Goal: Information Seeking & Learning: Learn about a topic

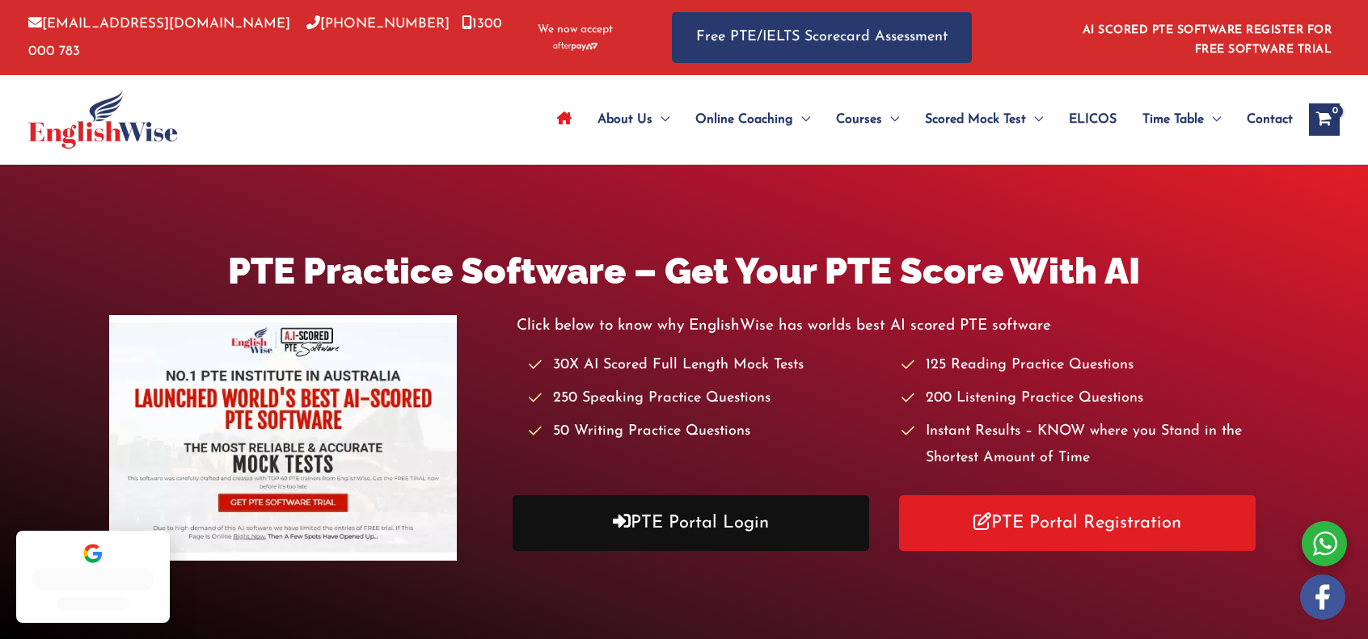
click at [728, 504] on link "PTE Portal Login" at bounding box center [690, 523] width 356 height 56
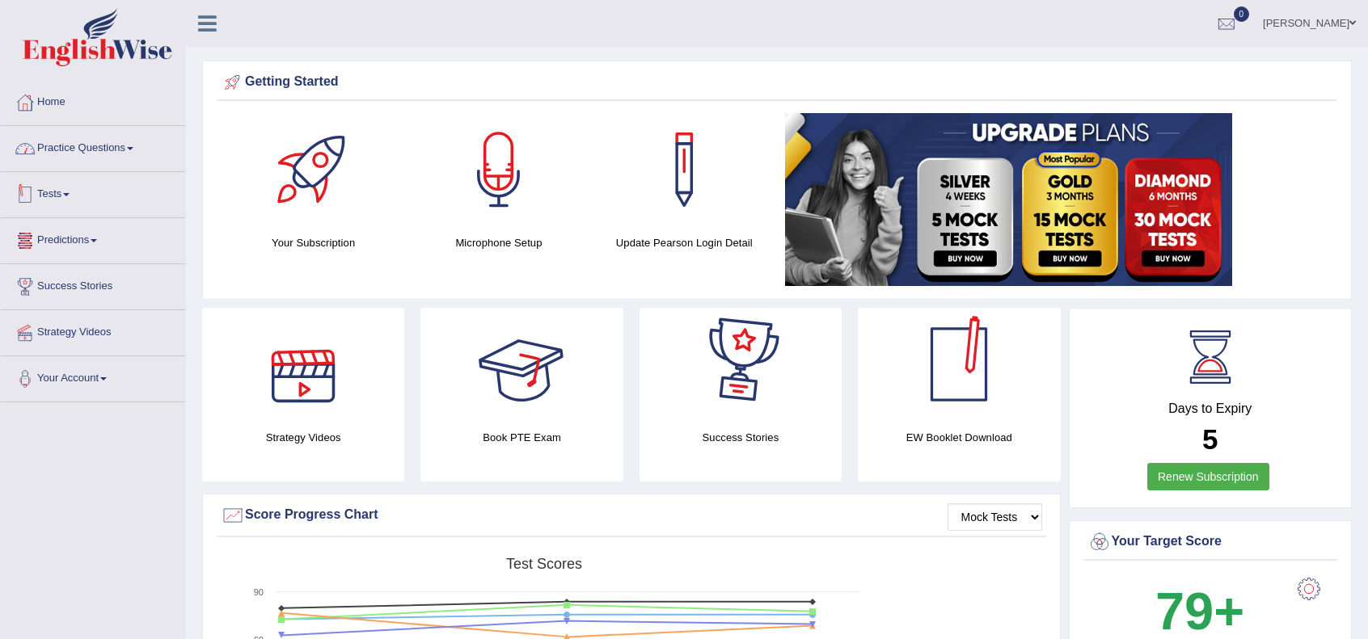
click at [79, 140] on link "Practice Questions" at bounding box center [93, 146] width 184 height 40
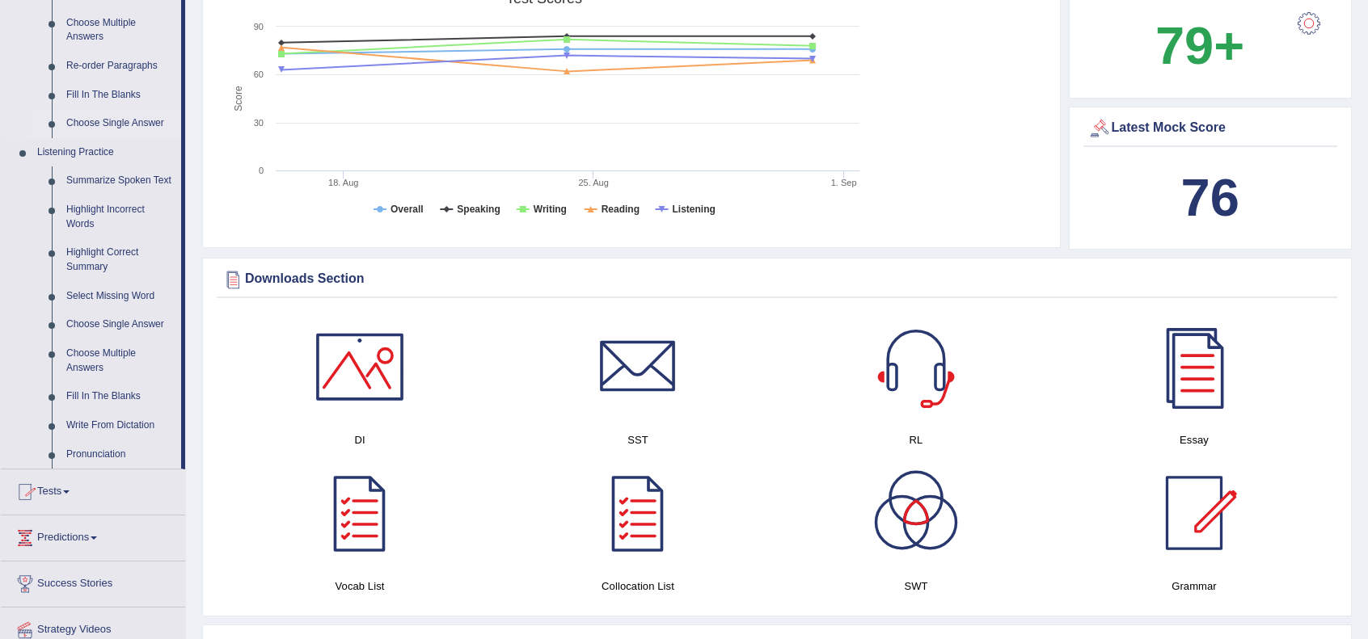
scroll to position [592, 0]
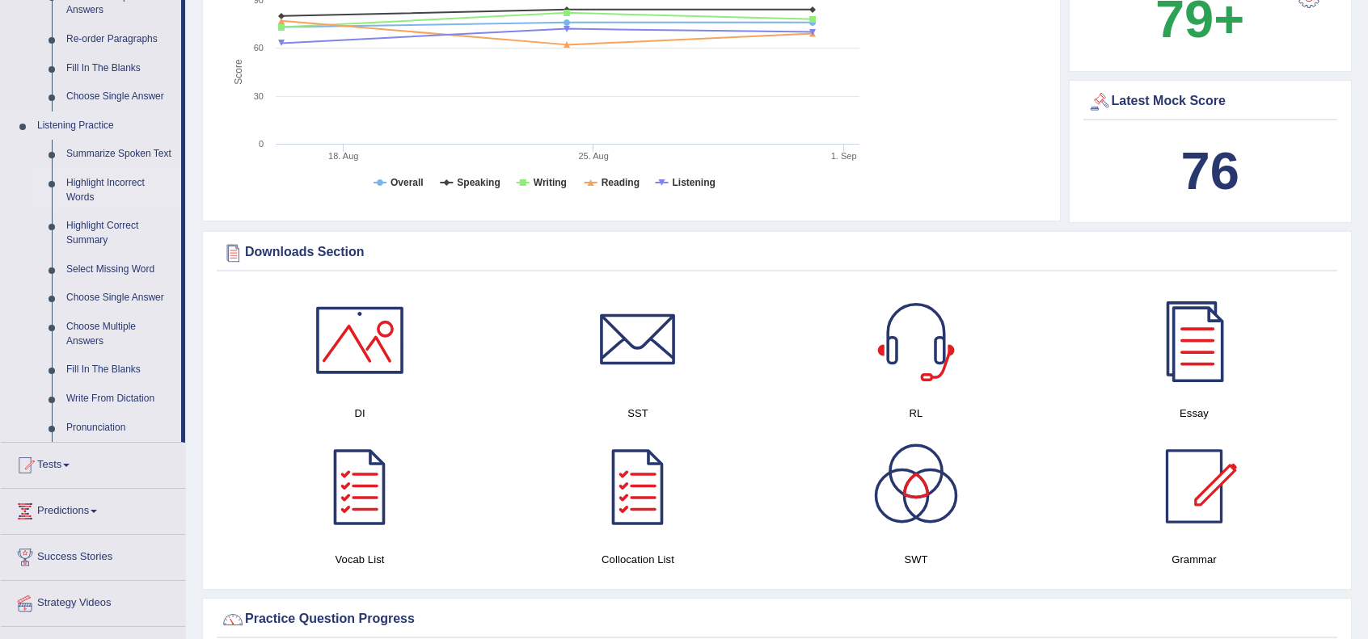
click at [90, 187] on link "Highlight Incorrect Words" at bounding box center [120, 190] width 122 height 43
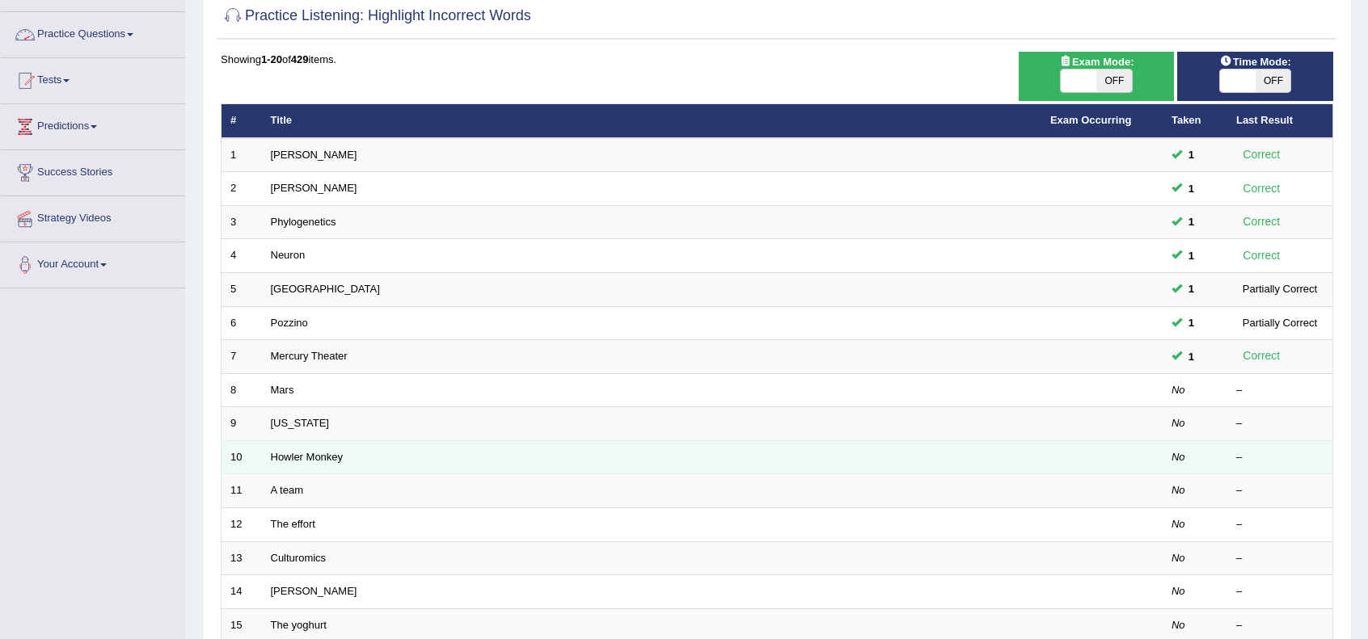
scroll to position [269, 0]
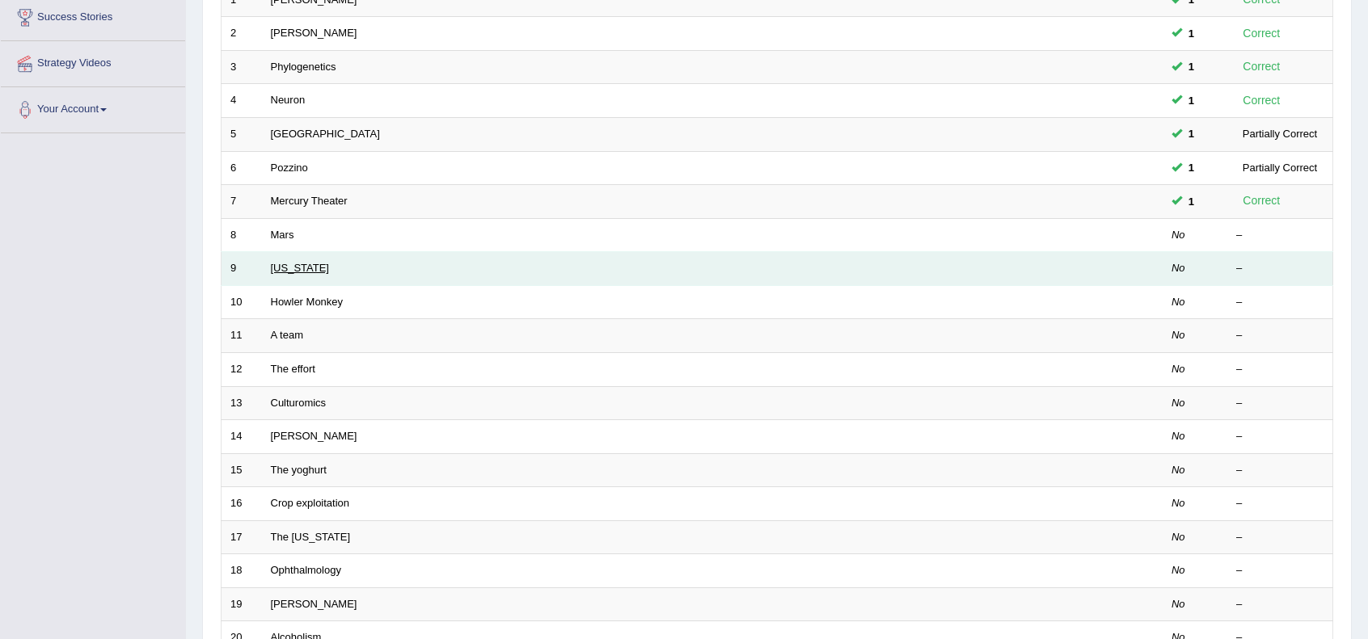
click at [288, 264] on link "[US_STATE]" at bounding box center [300, 268] width 58 height 12
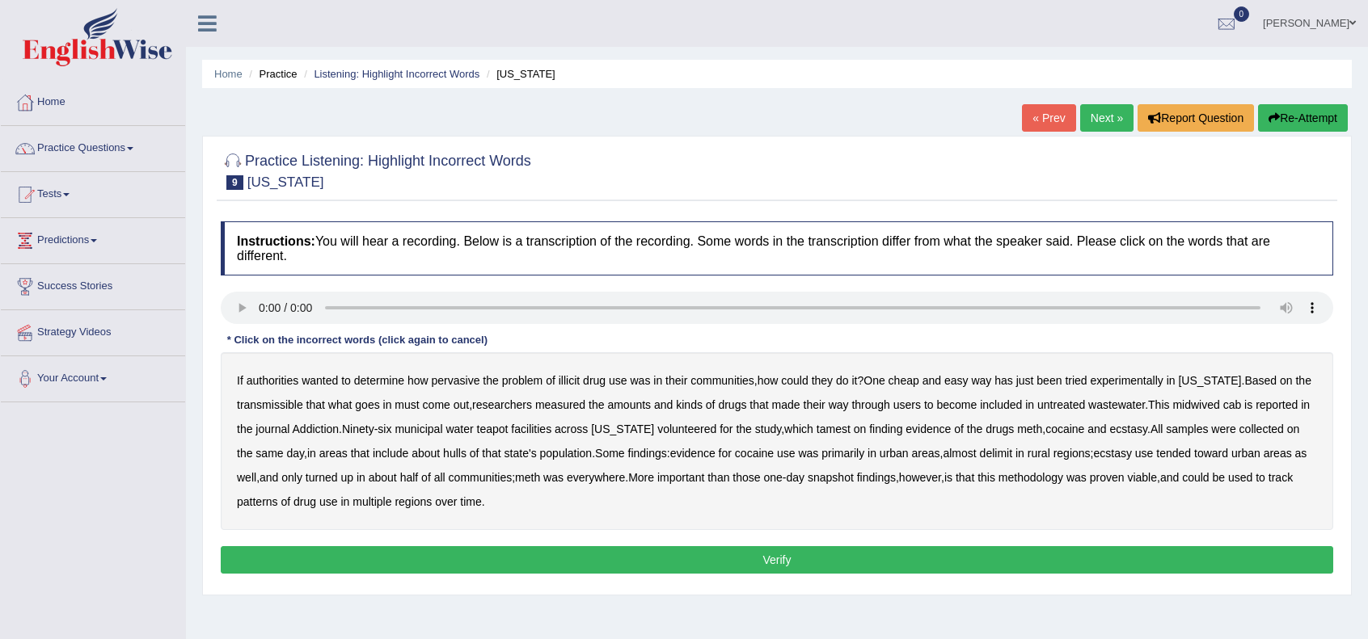
click at [213, 36] on div "Dipendra singh Bist Toggle navigation Username: DipendraS Access Type: Online S…" at bounding box center [777, 23] width 1182 height 47
click at [207, 15] on icon at bounding box center [207, 23] width 19 height 21
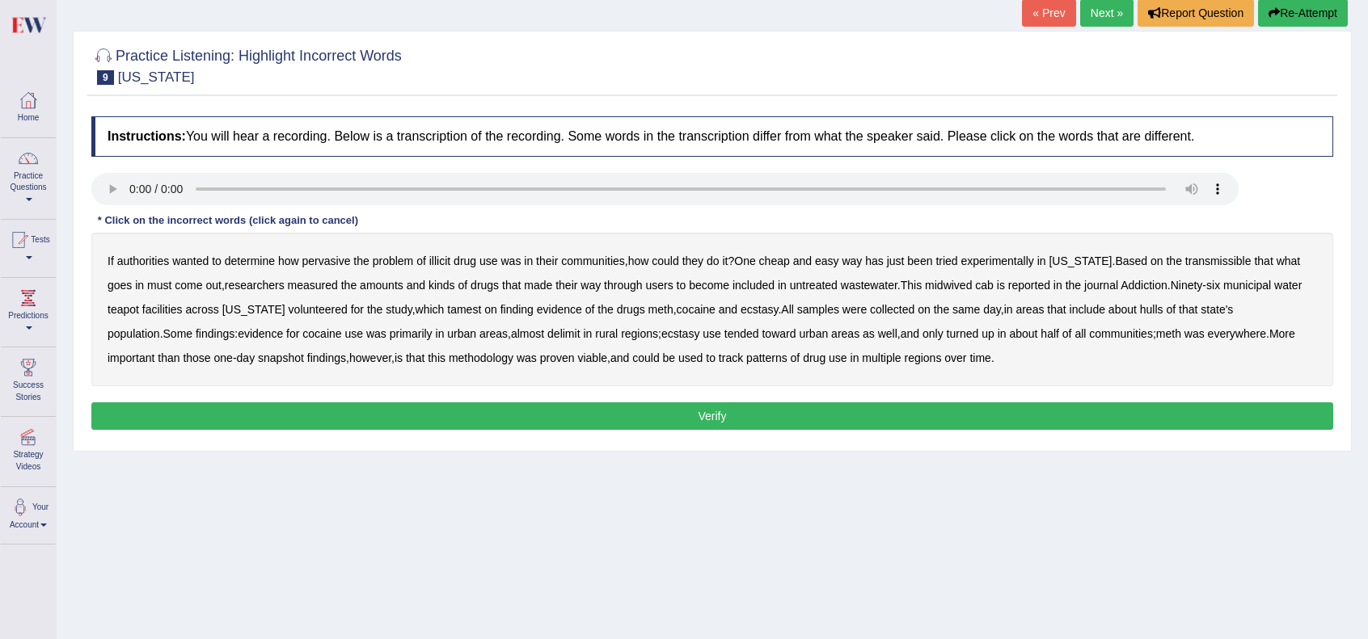
scroll to position [107, 0]
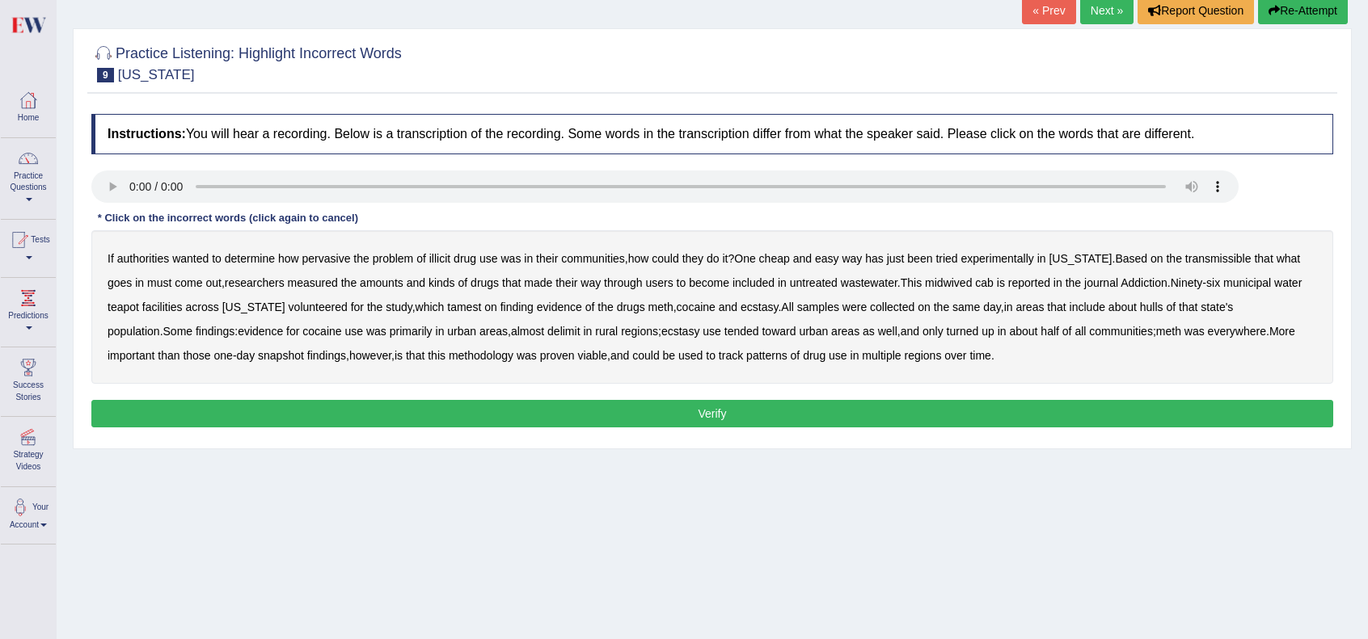
click at [1193, 264] on div "If authorities wanted to determine how pervasive the problem of illicit drug us…" at bounding box center [711, 307] width 1241 height 154
click at [1198, 261] on b "transmissible" at bounding box center [1218, 258] width 66 height 13
click at [931, 280] on b "midwived" at bounding box center [948, 282] width 47 height 13
click at [975, 282] on b "cab" at bounding box center [984, 282] width 19 height 13
click at [110, 303] on b "teapot" at bounding box center [123, 307] width 32 height 13
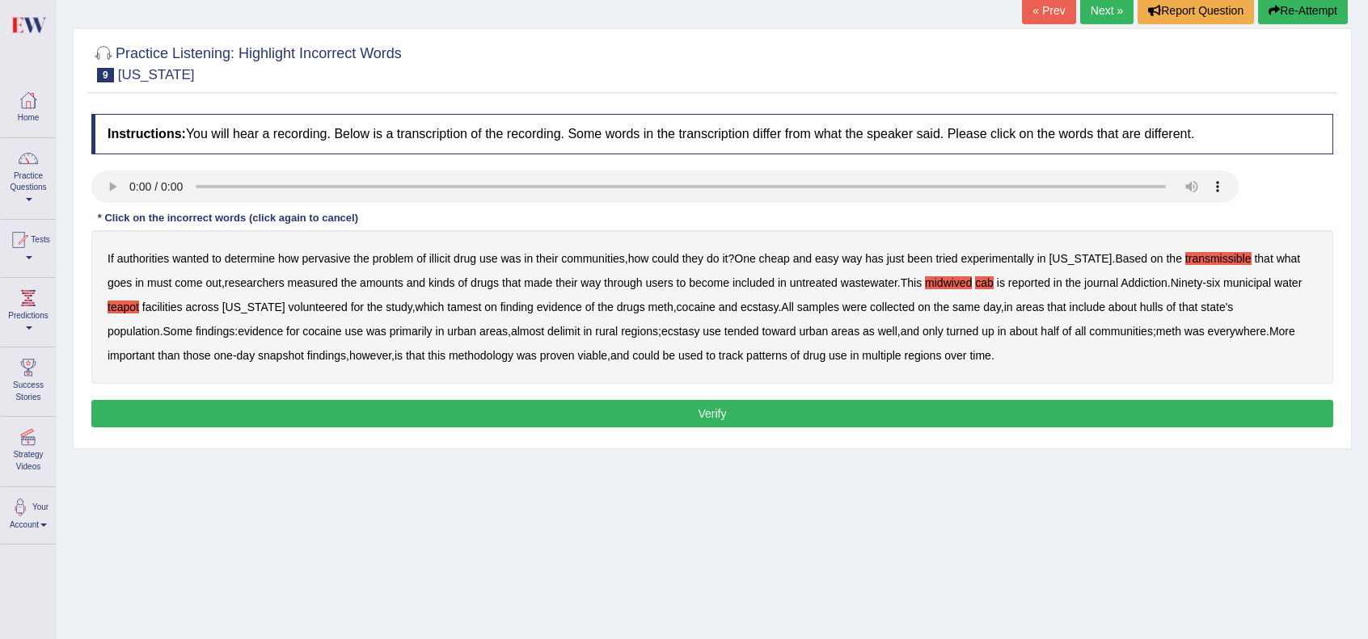
click at [447, 306] on b "tamest" at bounding box center [464, 307] width 34 height 13
click at [1140, 307] on b "hulls" at bounding box center [1151, 307] width 23 height 13
click at [547, 330] on b "delimit" at bounding box center [563, 331] width 32 height 13
click at [942, 400] on button "Verify" at bounding box center [711, 413] width 1241 height 27
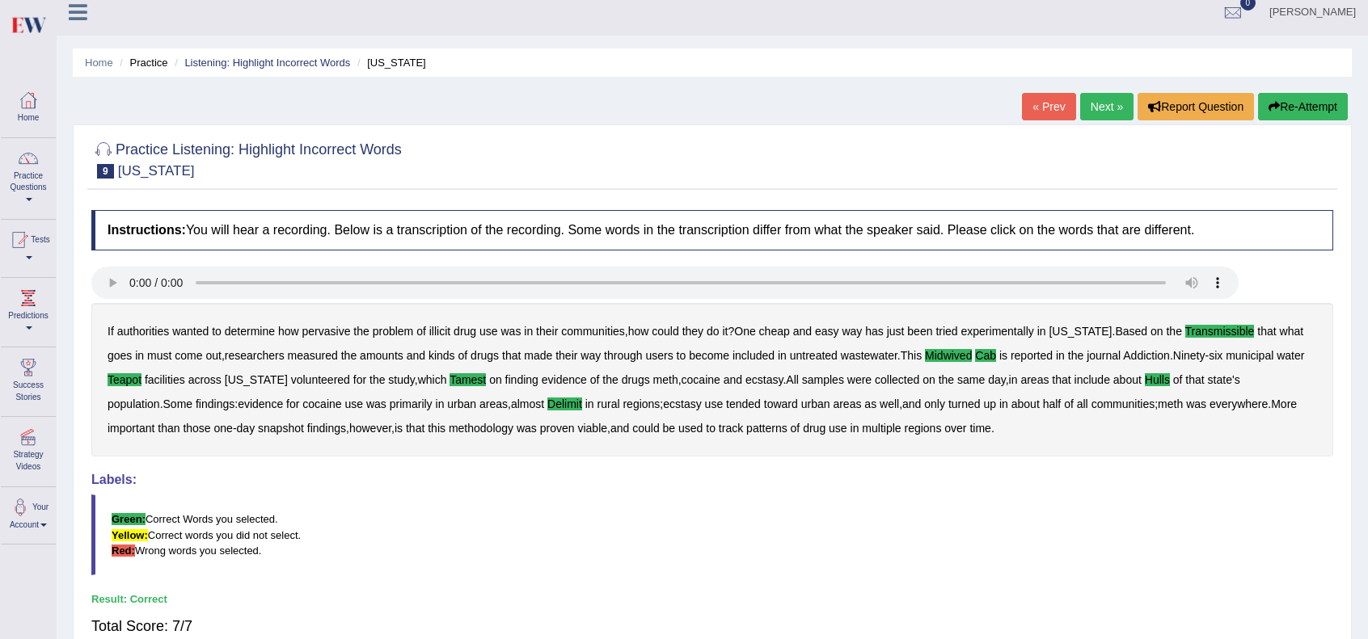
scroll to position [0, 0]
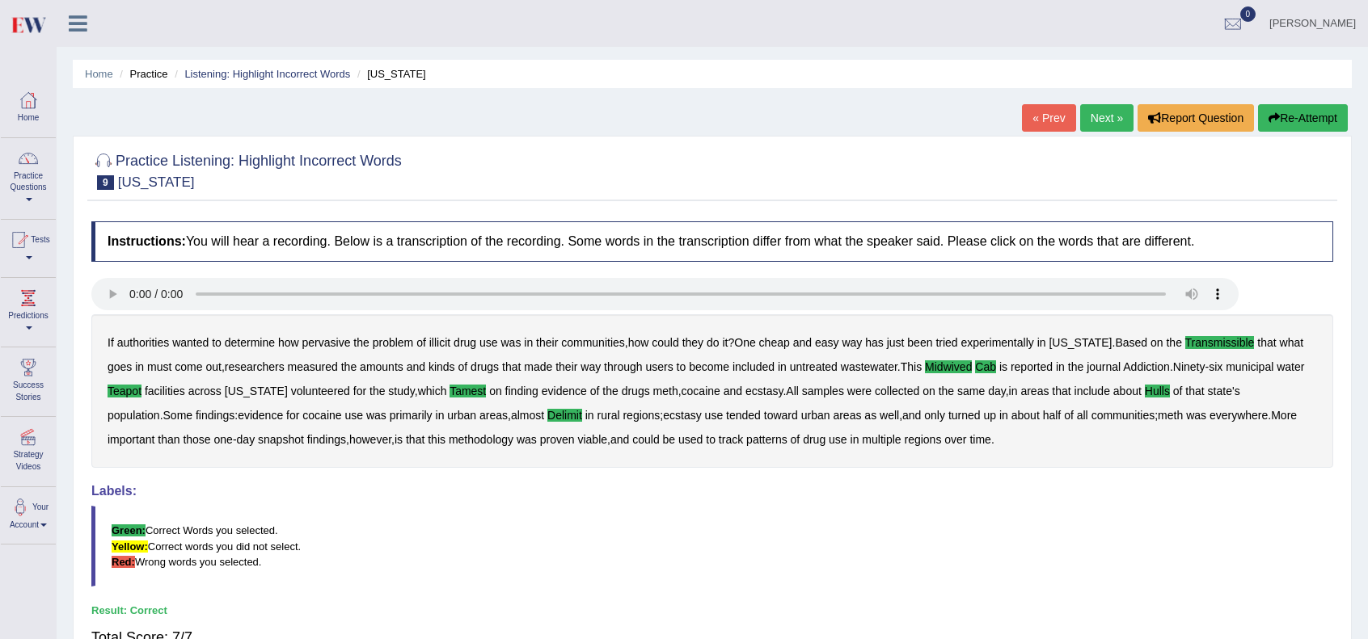
click at [1085, 127] on link "Next »" at bounding box center [1106, 117] width 53 height 27
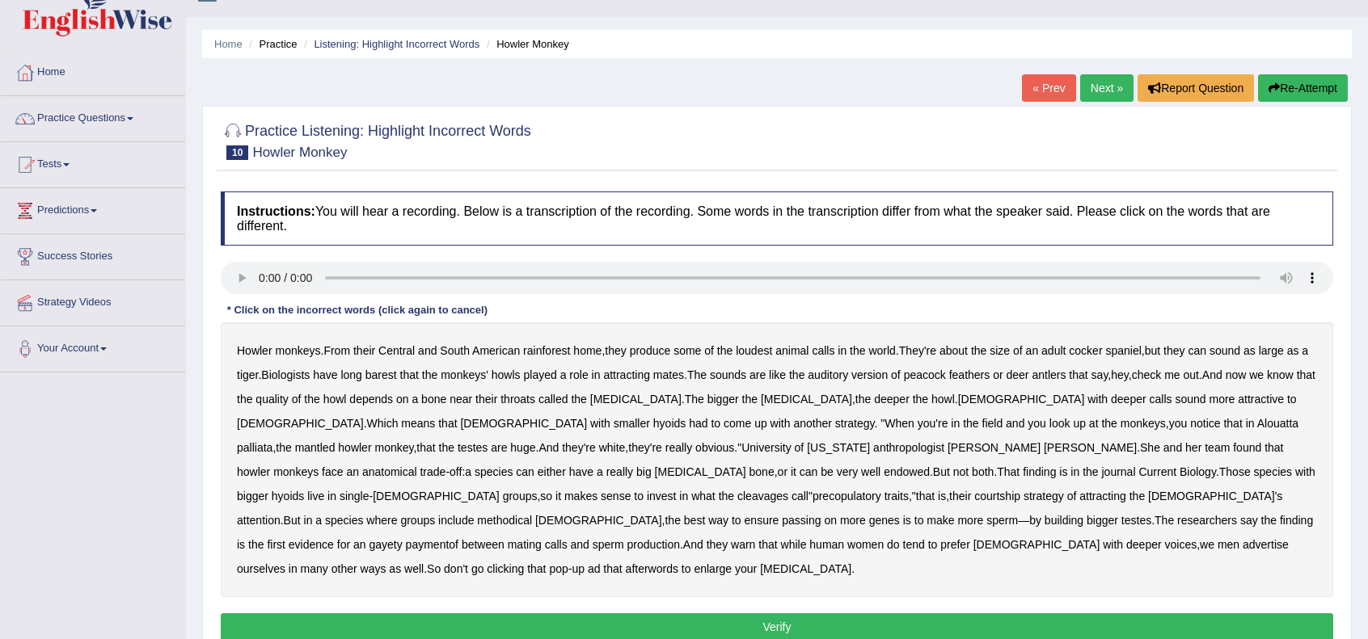
scroll to position [53, 0]
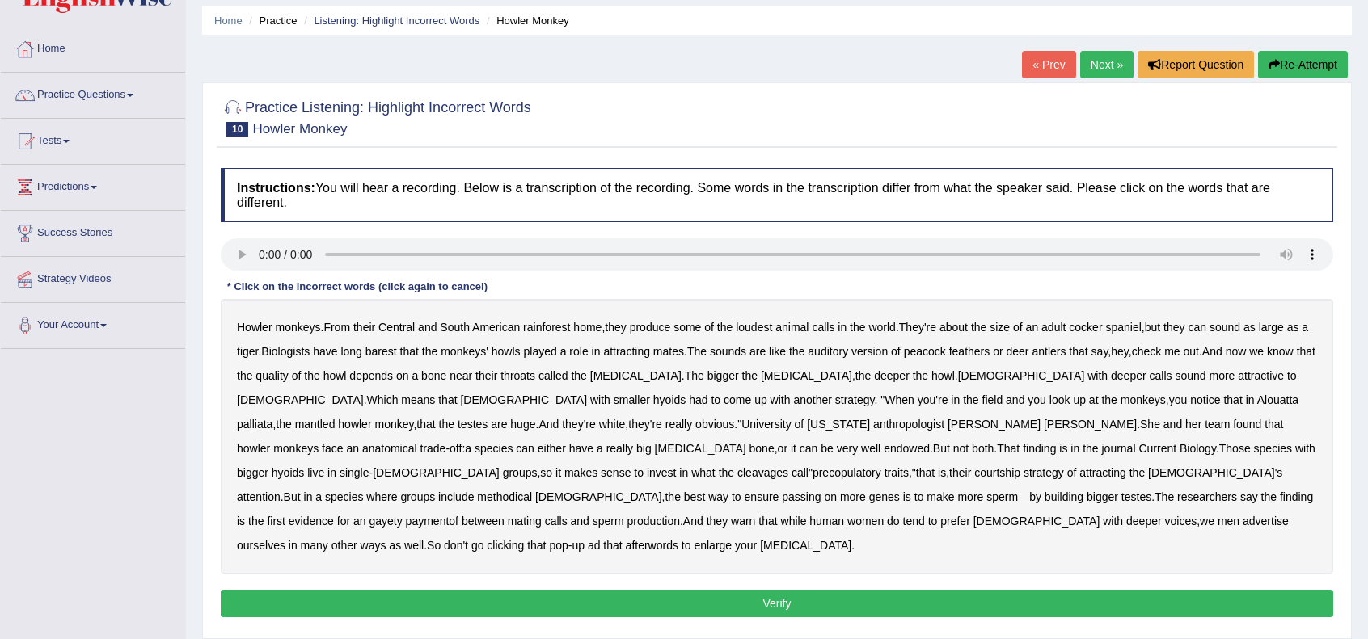
click at [387, 347] on b "barest" at bounding box center [381, 351] width 32 height 13
click at [417, 442] on b "anatomical" at bounding box center [389, 448] width 55 height 13
click at [788, 466] on b "cleavages" at bounding box center [762, 472] width 51 height 13
click at [532, 491] on b "methodical" at bounding box center [504, 497] width 55 height 13
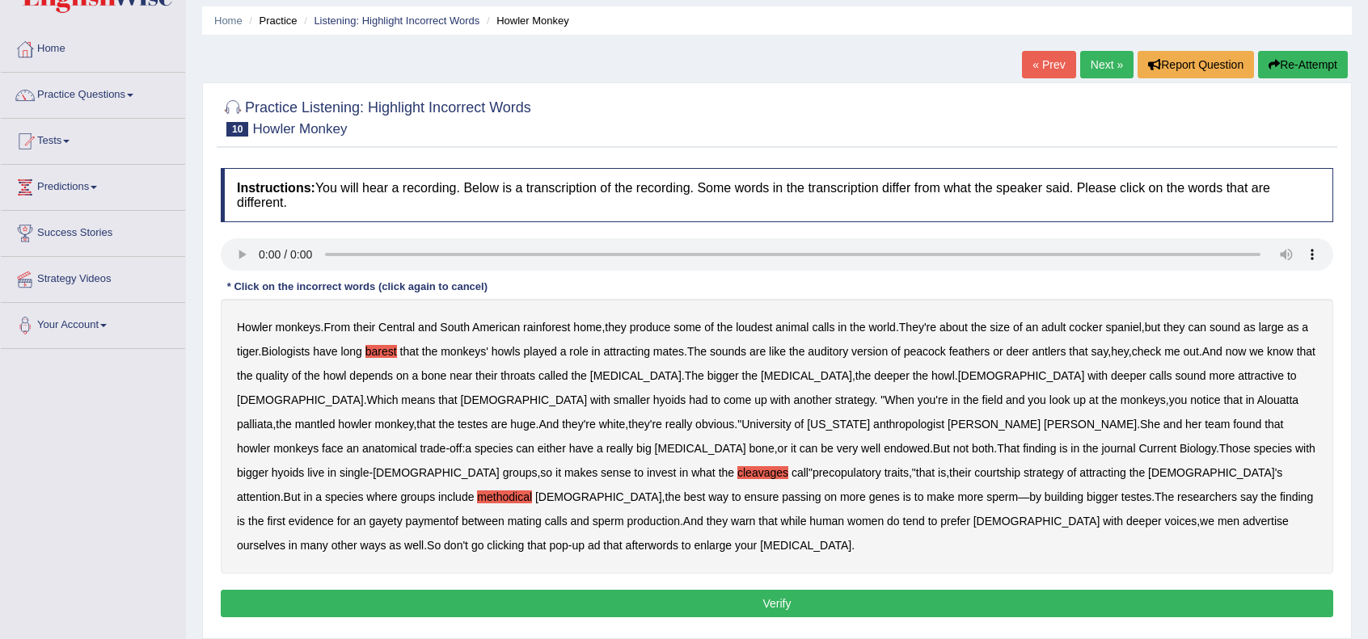
click at [402, 515] on b "gayety" at bounding box center [385, 521] width 33 height 13
click at [458, 515] on b "paymentof" at bounding box center [432, 521] width 53 height 13
click at [678, 539] on b "afterwords" at bounding box center [652, 545] width 53 height 13
click at [752, 590] on button "Verify" at bounding box center [777, 603] width 1112 height 27
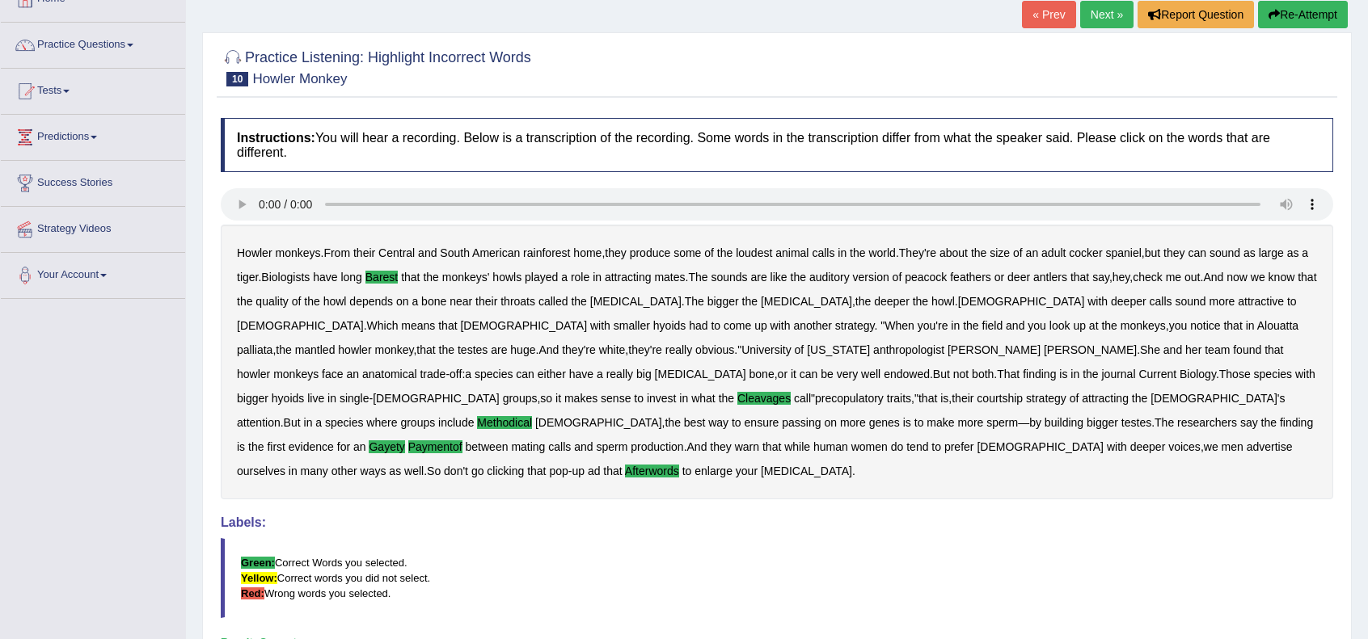
scroll to position [0, 0]
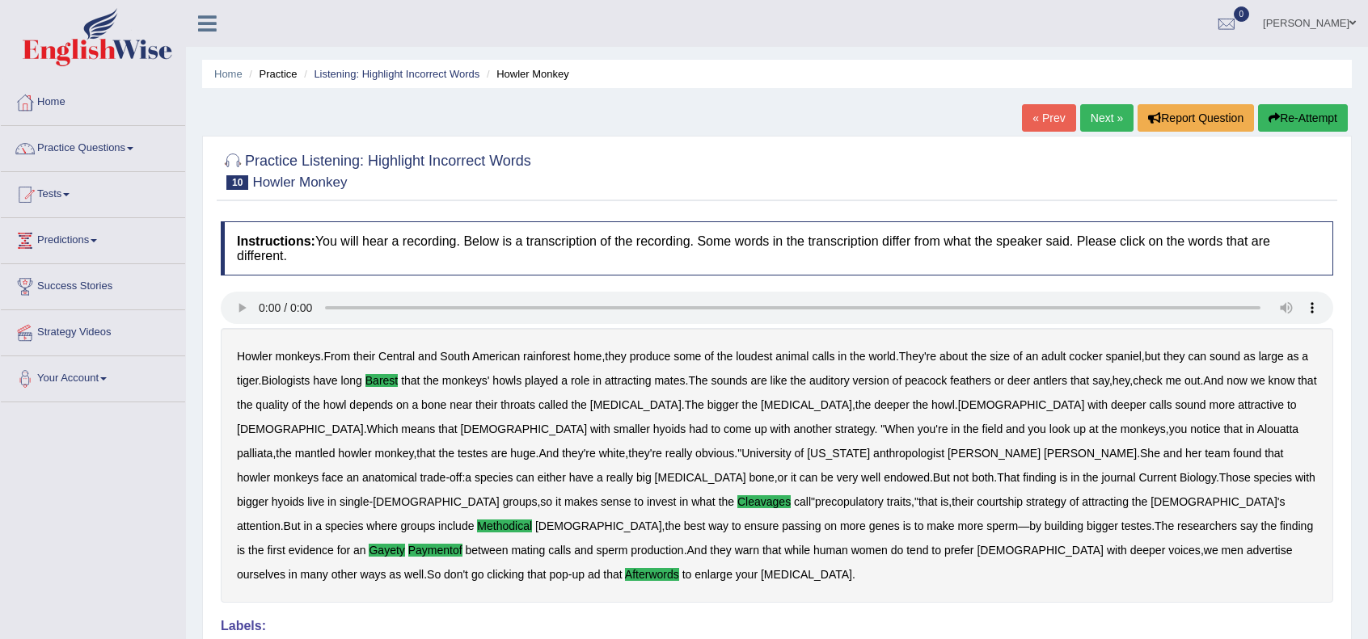
click at [1102, 123] on link "Next »" at bounding box center [1106, 117] width 53 height 27
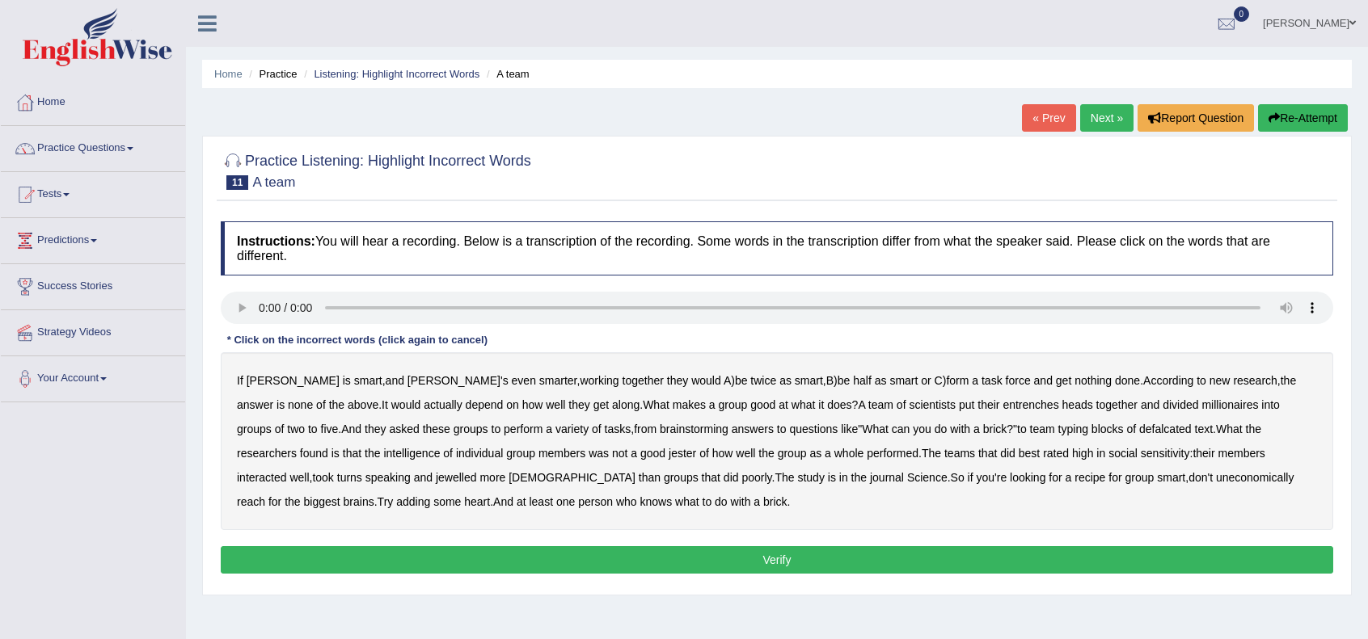
click at [1002, 403] on b "entrenches" at bounding box center [1030, 404] width 56 height 13
click at [1201, 403] on b "millionaires" at bounding box center [1229, 404] width 57 height 13
click at [1139, 430] on b "defalcated" at bounding box center [1165, 429] width 53 height 13
click at [668, 454] on b "jester" at bounding box center [681, 453] width 27 height 13
click at [436, 477] on b "jewelled" at bounding box center [456, 477] width 41 height 13
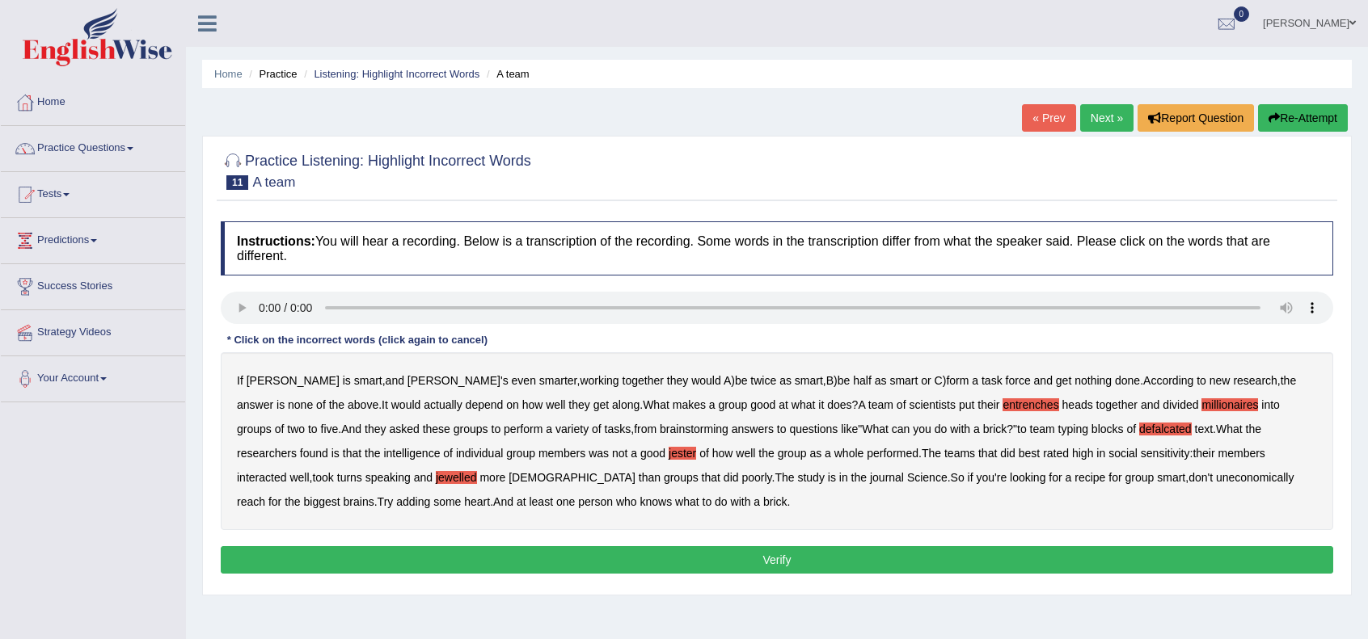
click at [1216, 475] on b "uneconomically" at bounding box center [1255, 477] width 78 height 13
click at [660, 559] on button "Verify" at bounding box center [777, 559] width 1112 height 27
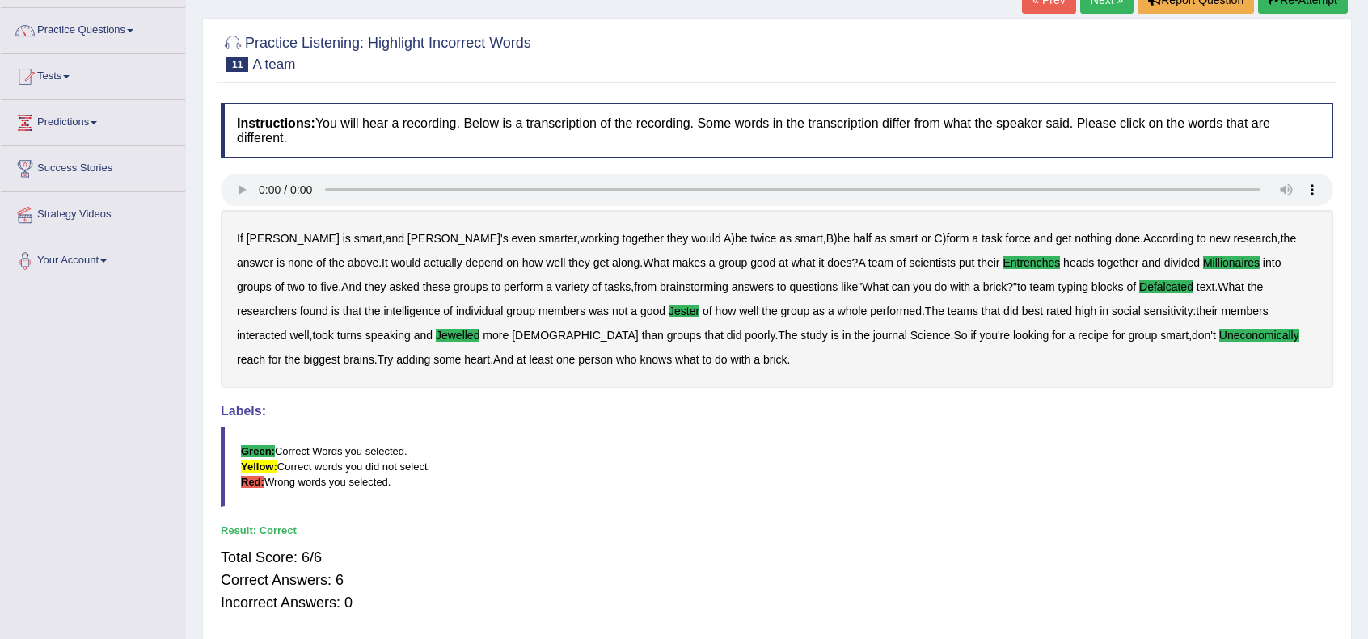
scroll to position [209, 0]
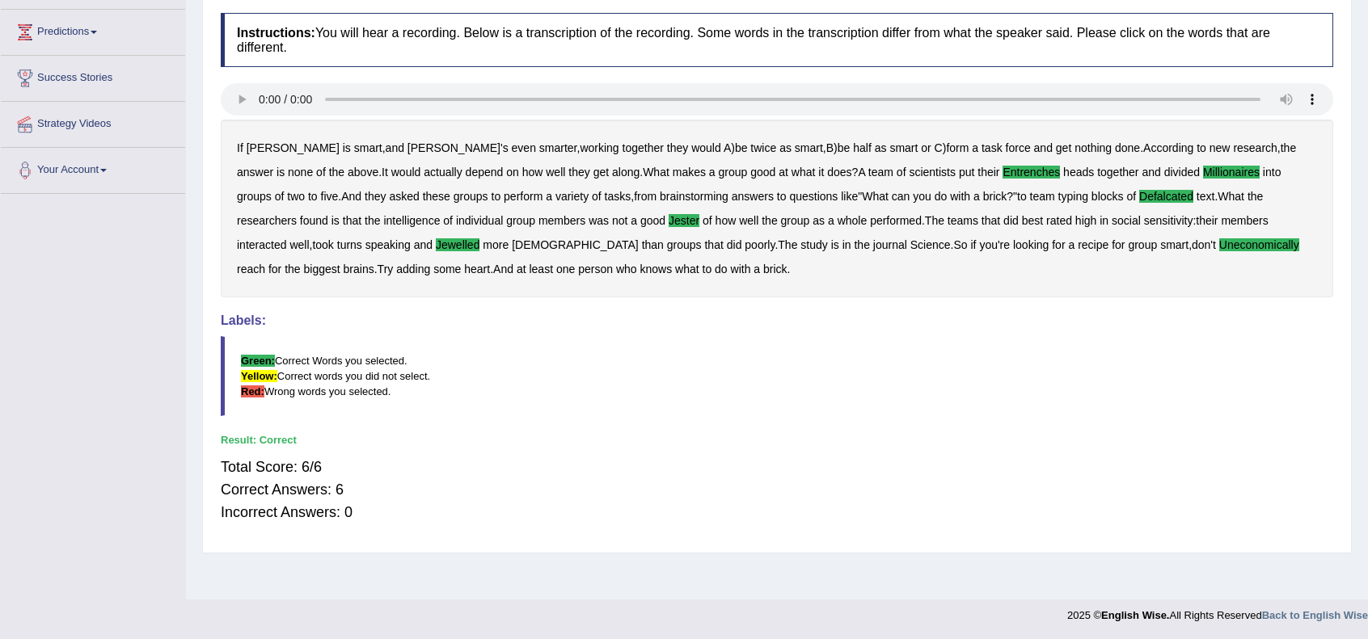
click at [761, 449] on div "Total Score: 6/6 Correct Answers: 6 Incorrect Answers: 0" at bounding box center [777, 490] width 1112 height 84
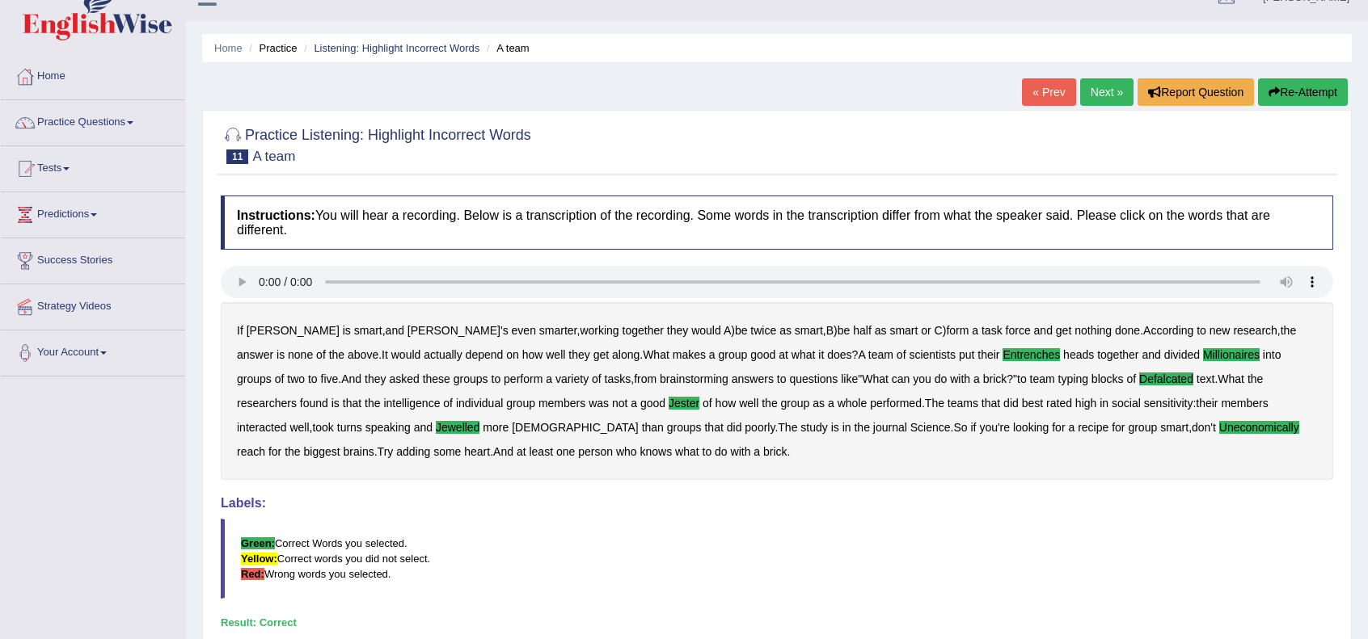
scroll to position [0, 0]
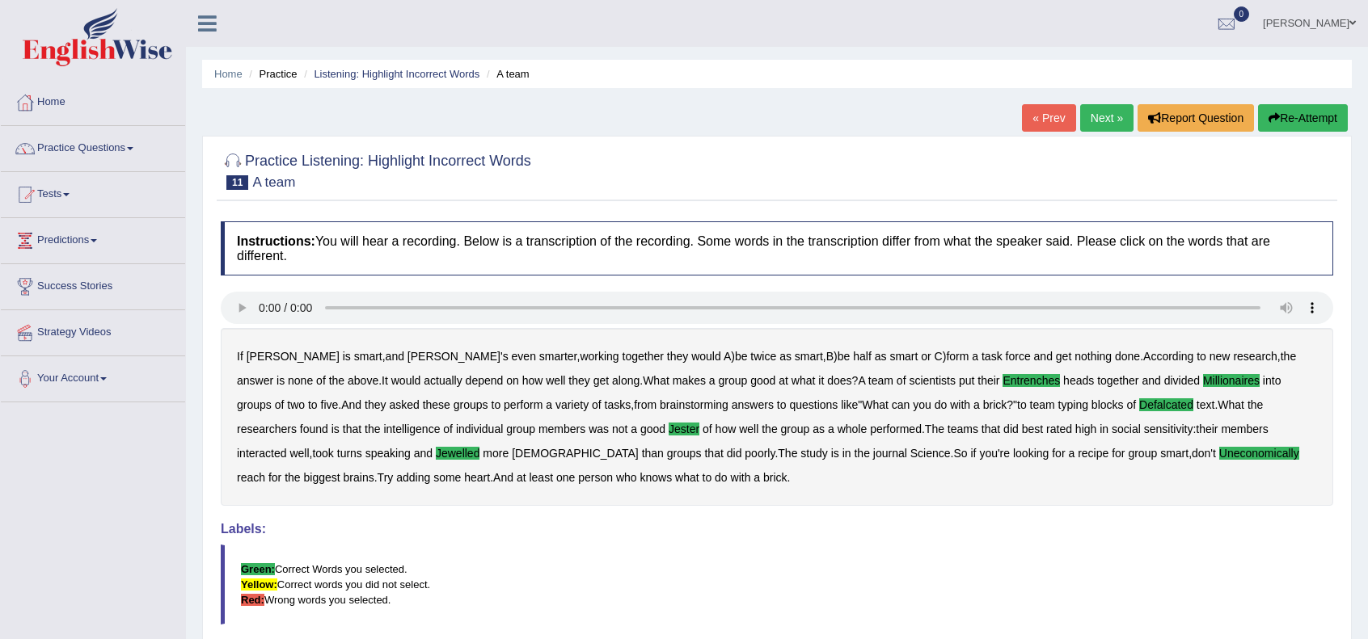
click at [1106, 123] on link "Next »" at bounding box center [1106, 117] width 53 height 27
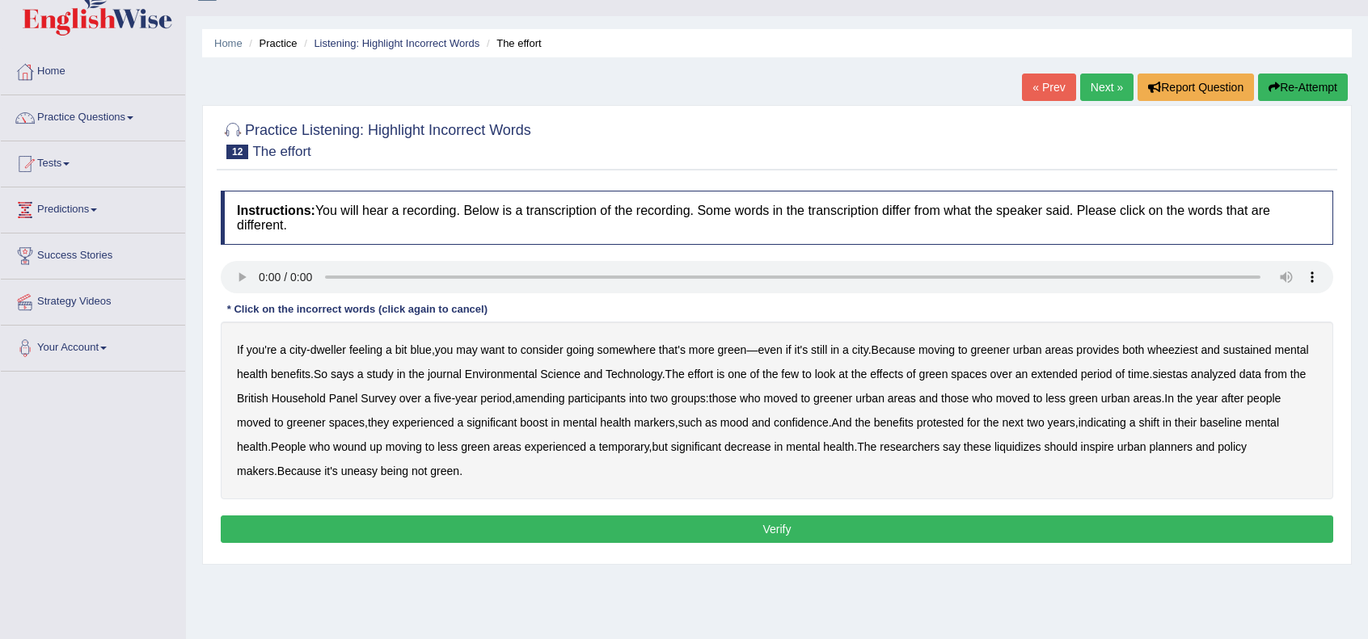
scroll to position [53, 0]
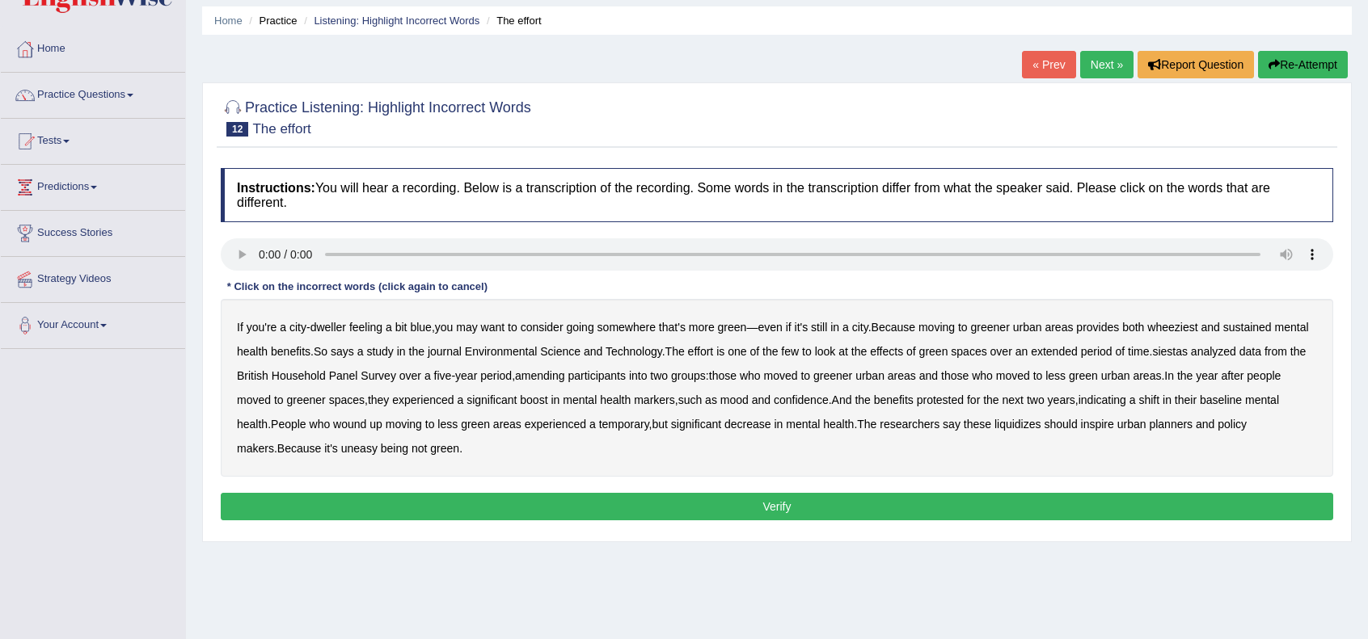
click at [1187, 325] on b "wheeziest" at bounding box center [1172, 327] width 50 height 13
click at [1180, 352] on b "siestas" at bounding box center [1170, 351] width 36 height 13
click at [532, 374] on b "amending" at bounding box center [540, 375] width 50 height 13
click at [946, 403] on b "protested" at bounding box center [940, 400] width 47 height 13
click at [356, 419] on b "wound" at bounding box center [349, 424] width 33 height 13
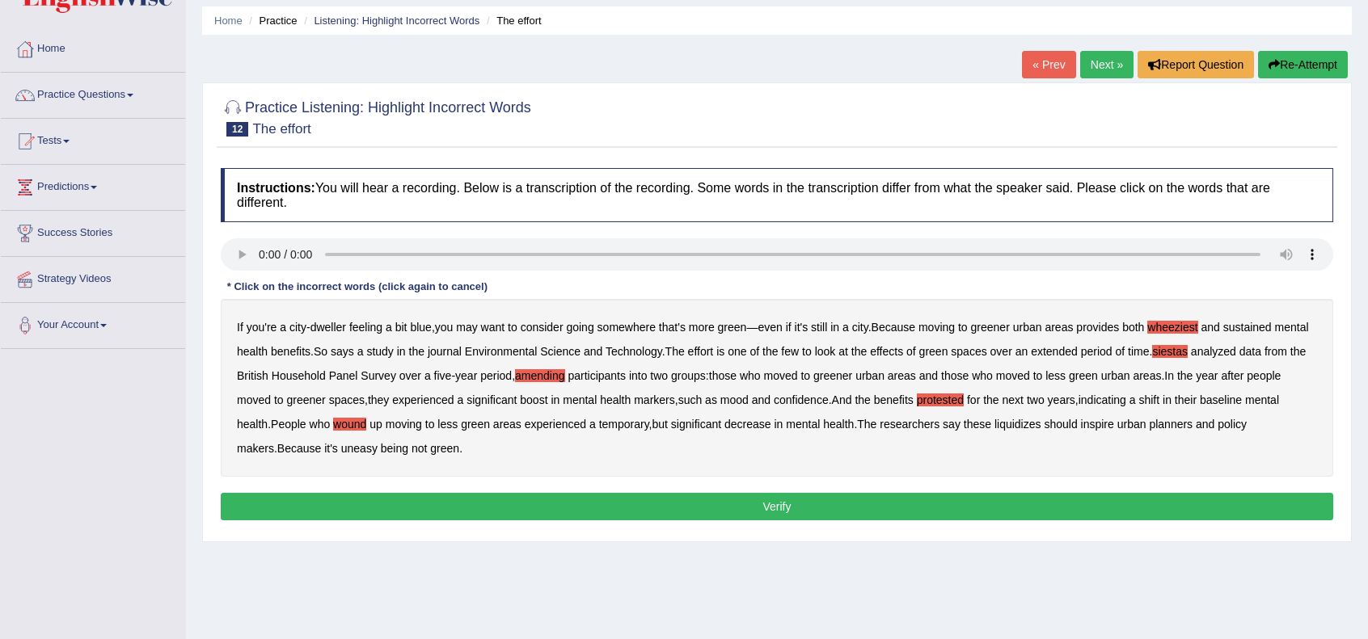
click at [1022, 425] on b "liquidizes" at bounding box center [1017, 424] width 47 height 13
click at [550, 495] on button "Verify" at bounding box center [777, 506] width 1112 height 27
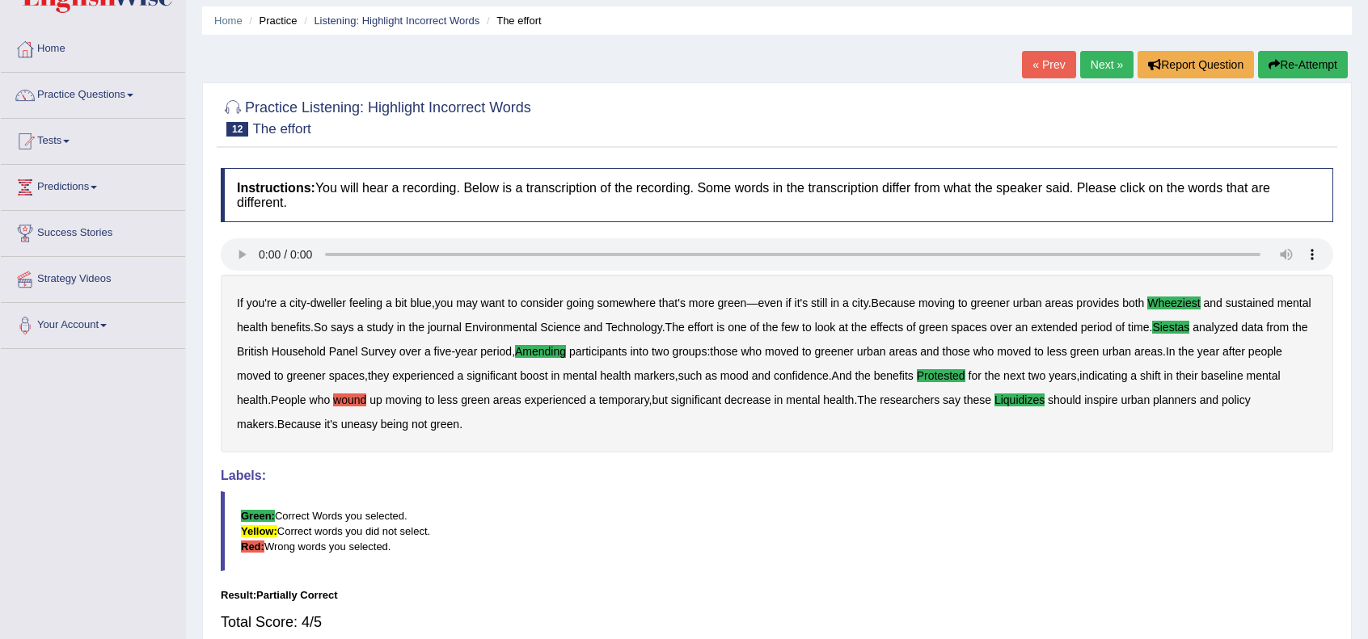
scroll to position [107, 0]
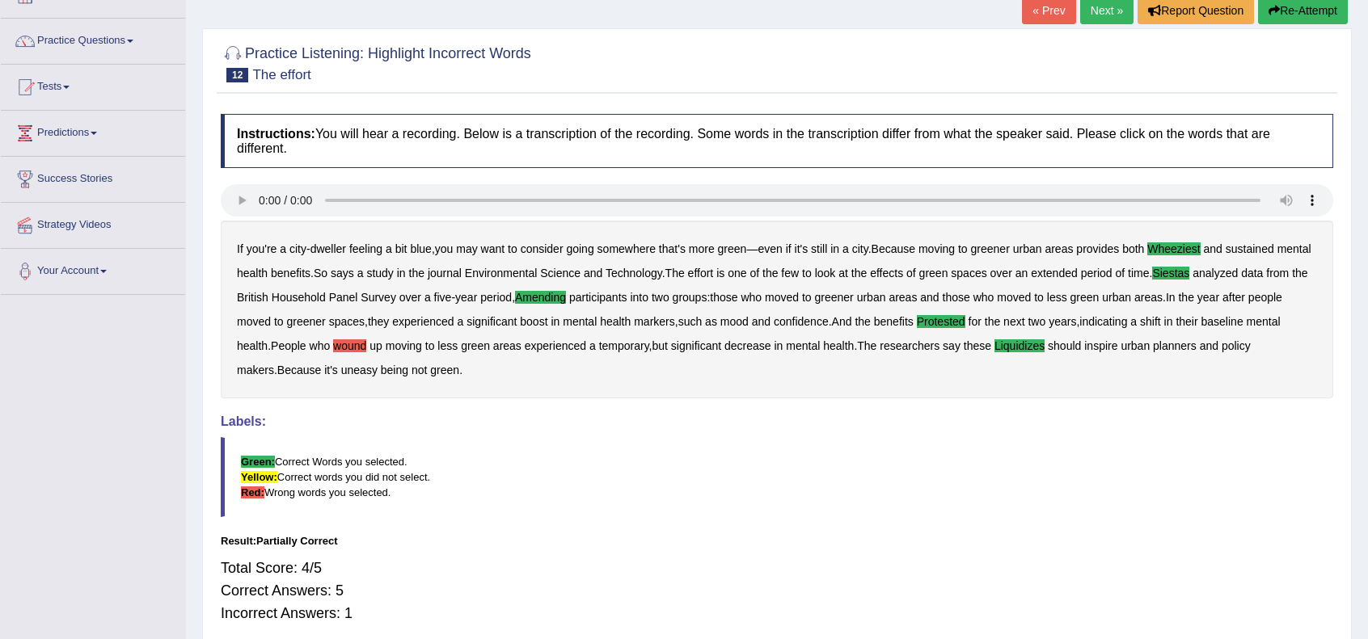
click at [607, 427] on h4 "Labels:" at bounding box center [777, 422] width 1112 height 15
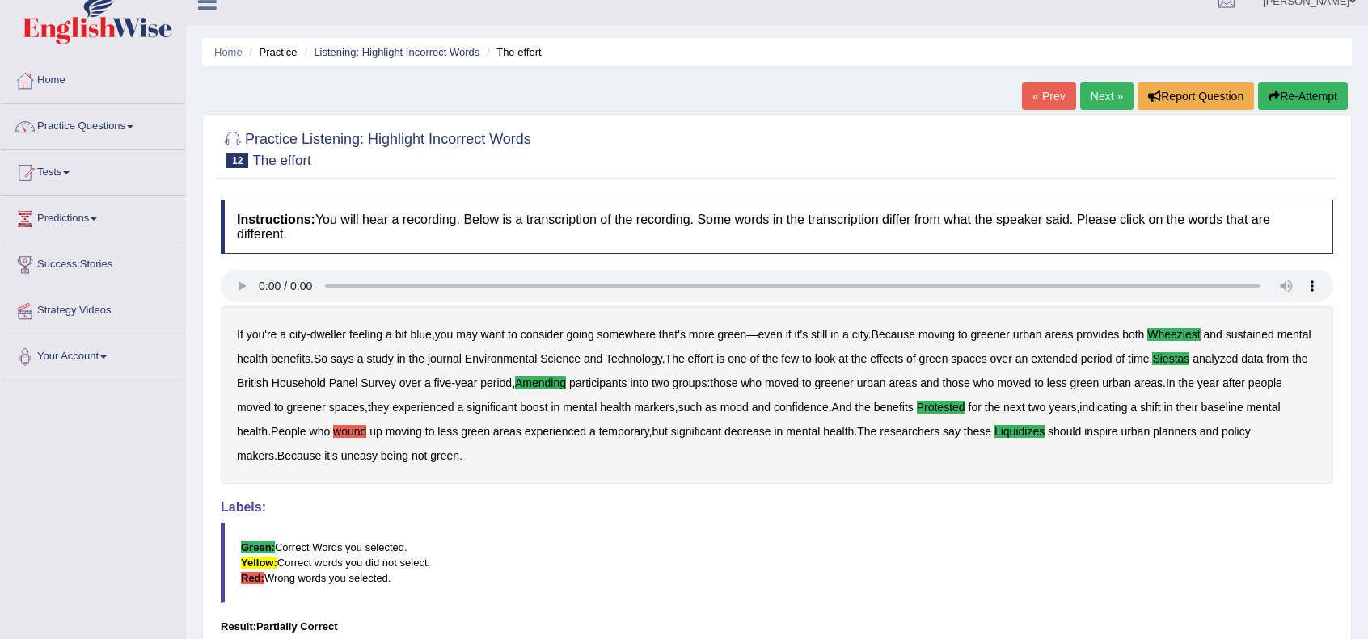
scroll to position [0, 0]
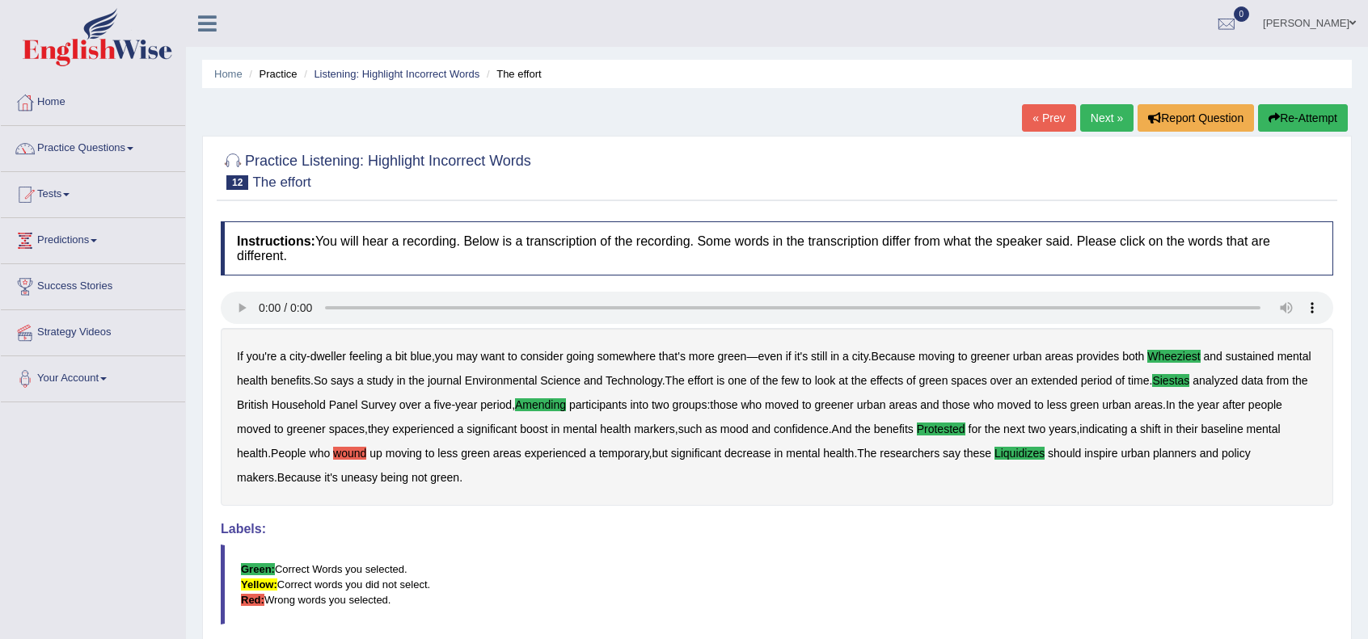
click at [894, 581] on blockquote "Green: Correct Words you selected. Yellow: Correct words you did not select. Re…" at bounding box center [777, 585] width 1112 height 80
click at [1080, 114] on link "Next »" at bounding box center [1106, 117] width 53 height 27
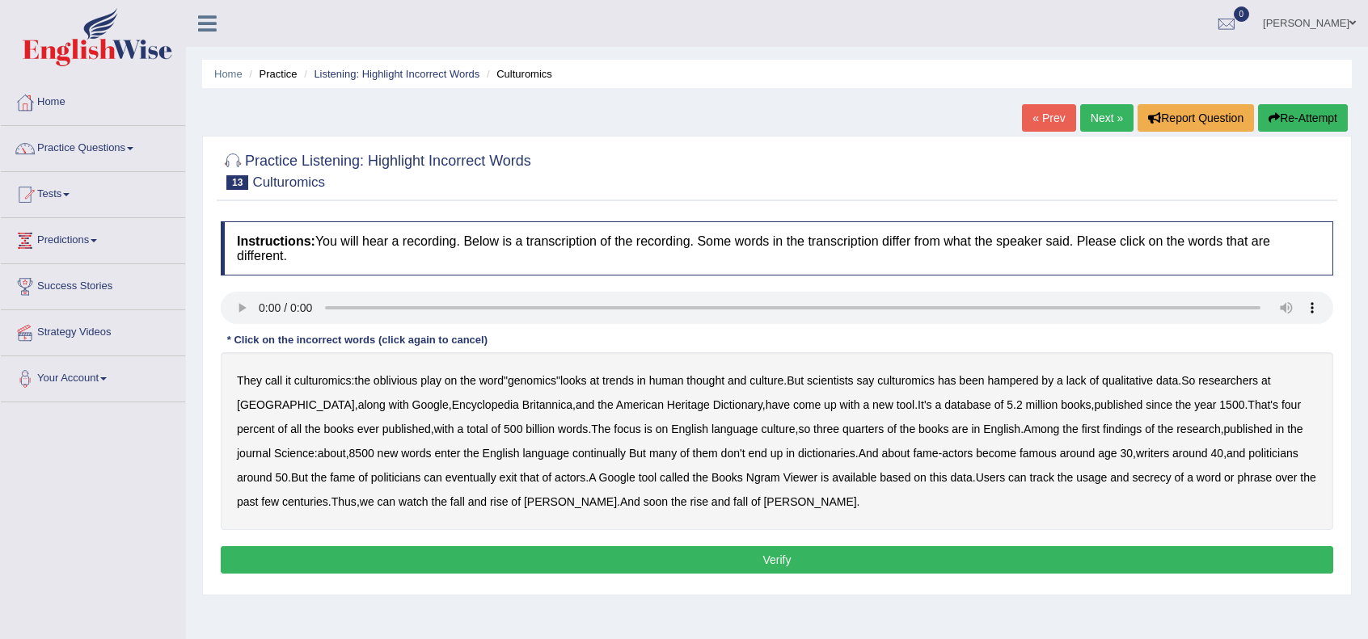
click at [584, 454] on b "continually" at bounding box center [598, 453] width 53 height 13
click at [1132, 478] on b "secrecy" at bounding box center [1151, 477] width 39 height 13
click at [726, 547] on button "Verify" at bounding box center [777, 559] width 1112 height 27
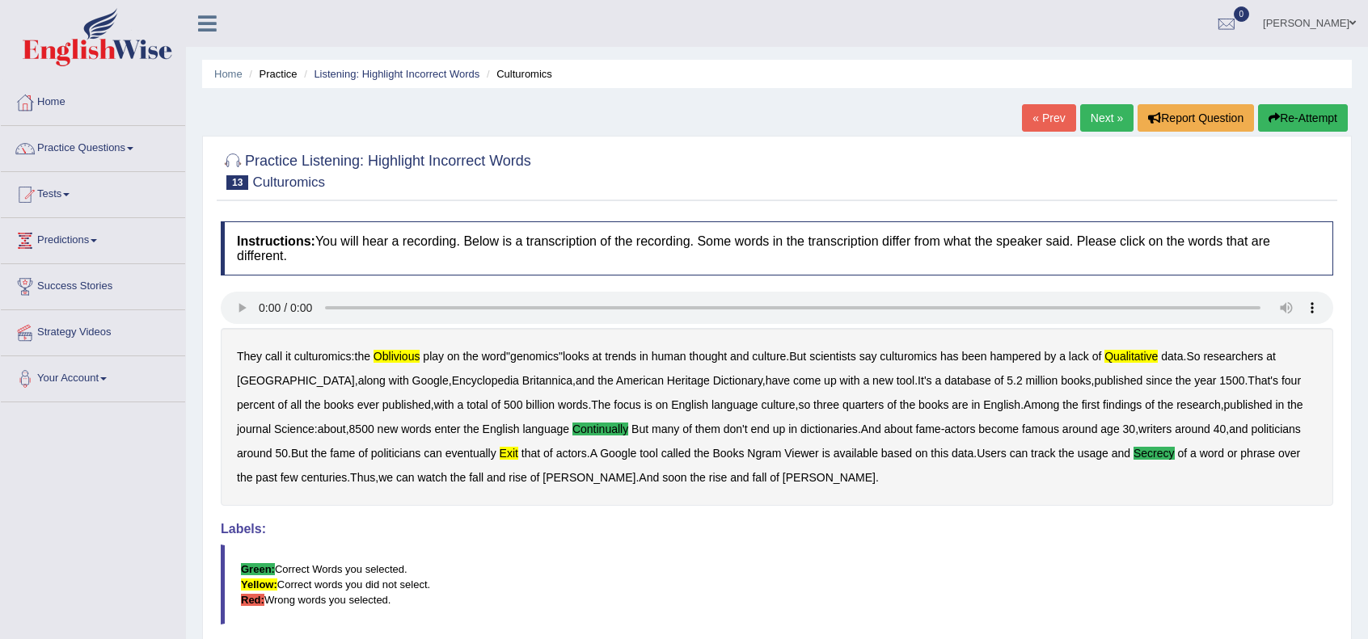
click at [1096, 126] on link "Next »" at bounding box center [1106, 117] width 53 height 27
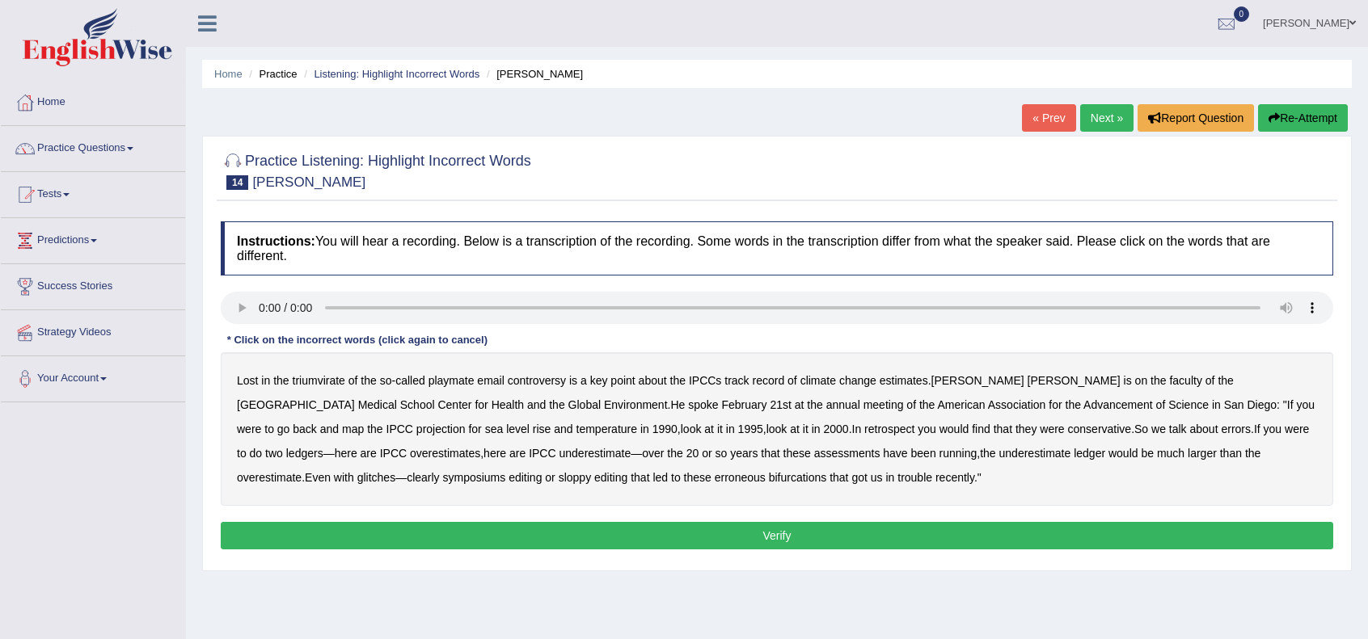
click at [451, 380] on b "playmate" at bounding box center [451, 380] width 46 height 13
click at [325, 379] on b "triumvirate" at bounding box center [319, 380] width 53 height 13
drag, startPoint x: 414, startPoint y: 449, endPoint x: 426, endPoint y: 450, distance: 12.2
click at [559, 450] on b "underestimate" at bounding box center [595, 453] width 72 height 13
click at [442, 476] on b "symposiums" at bounding box center [473, 477] width 63 height 13
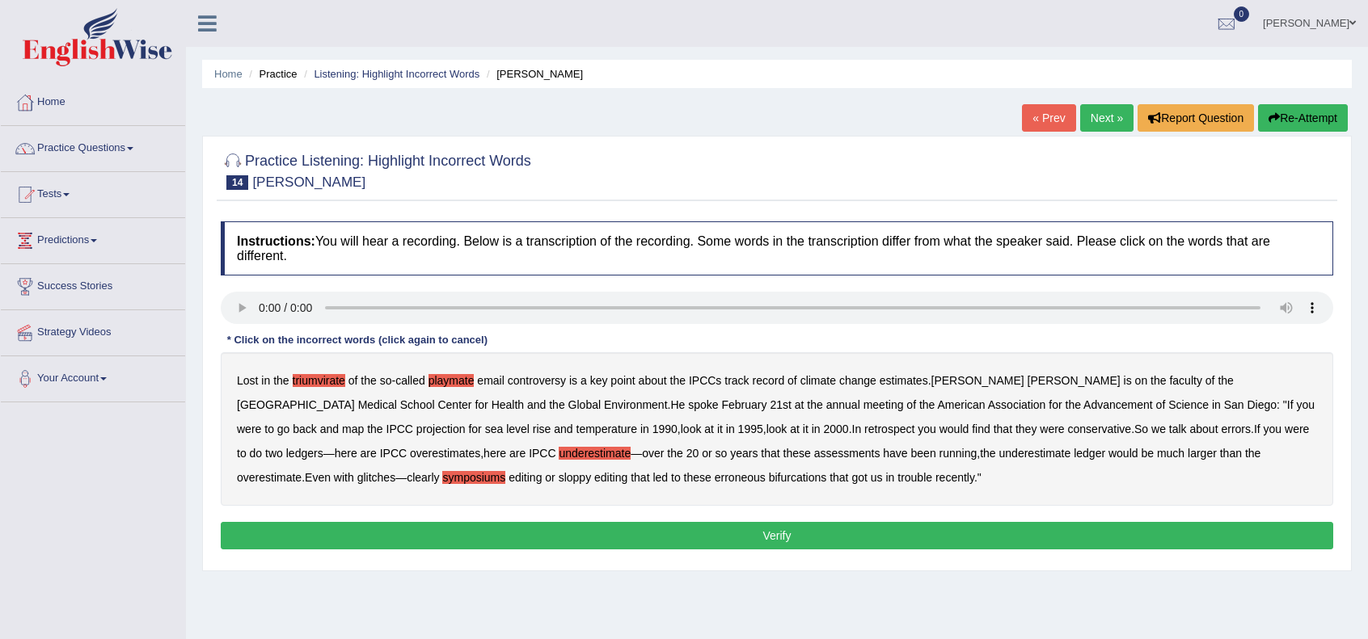
click at [769, 476] on b "bifurcations" at bounding box center [798, 477] width 58 height 13
click at [559, 453] on b "underestimate" at bounding box center [595, 453] width 72 height 13
click at [493, 525] on button "Verify" at bounding box center [777, 535] width 1112 height 27
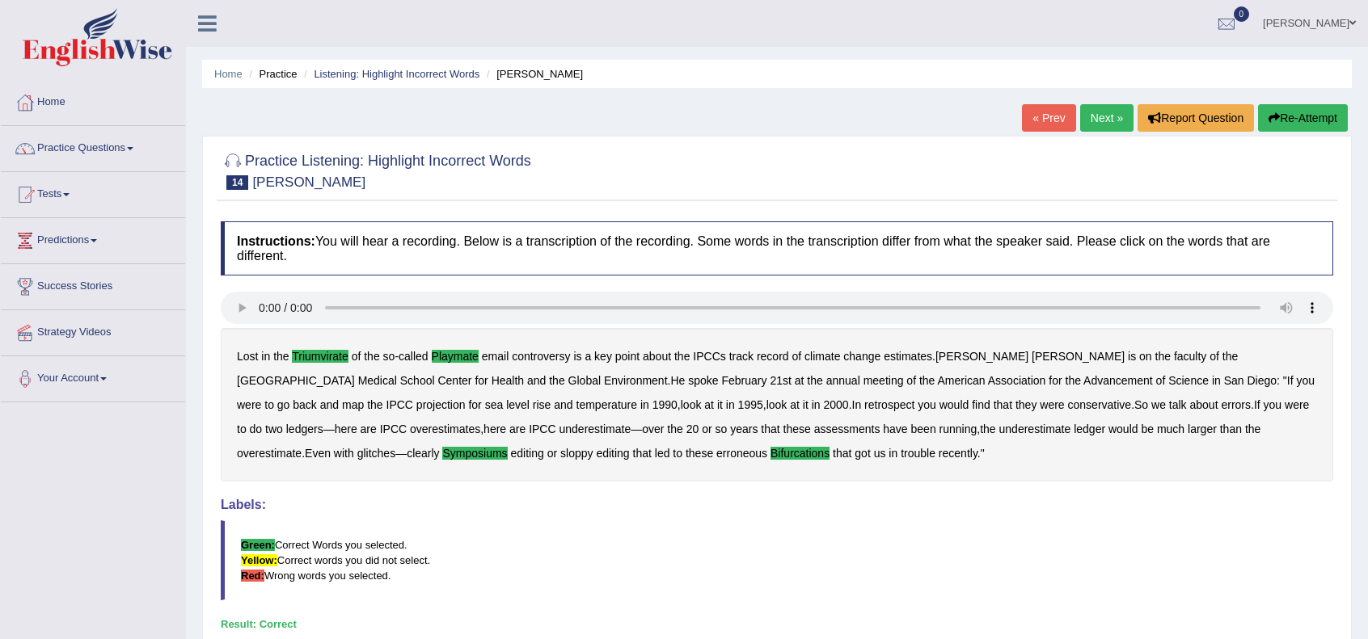
click at [838, 325] on div at bounding box center [777, 310] width 1112 height 36
click at [61, 106] on link "Home" at bounding box center [93, 100] width 184 height 40
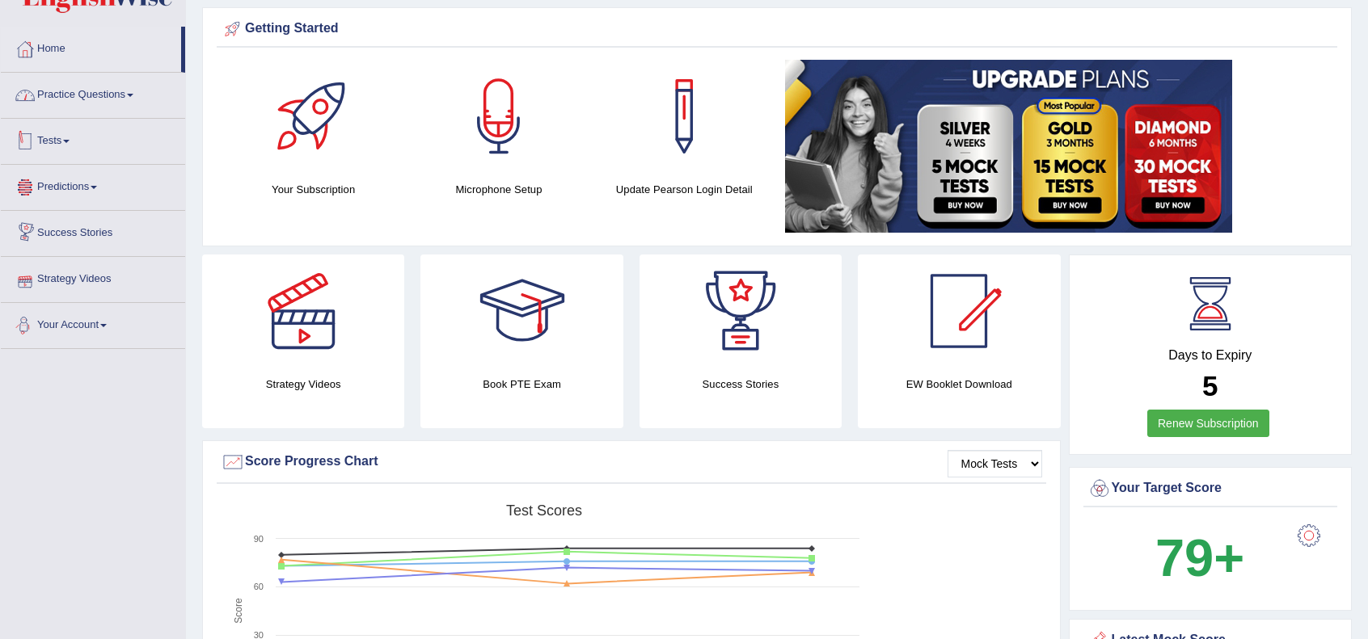
click at [124, 92] on link "Practice Questions" at bounding box center [93, 93] width 184 height 40
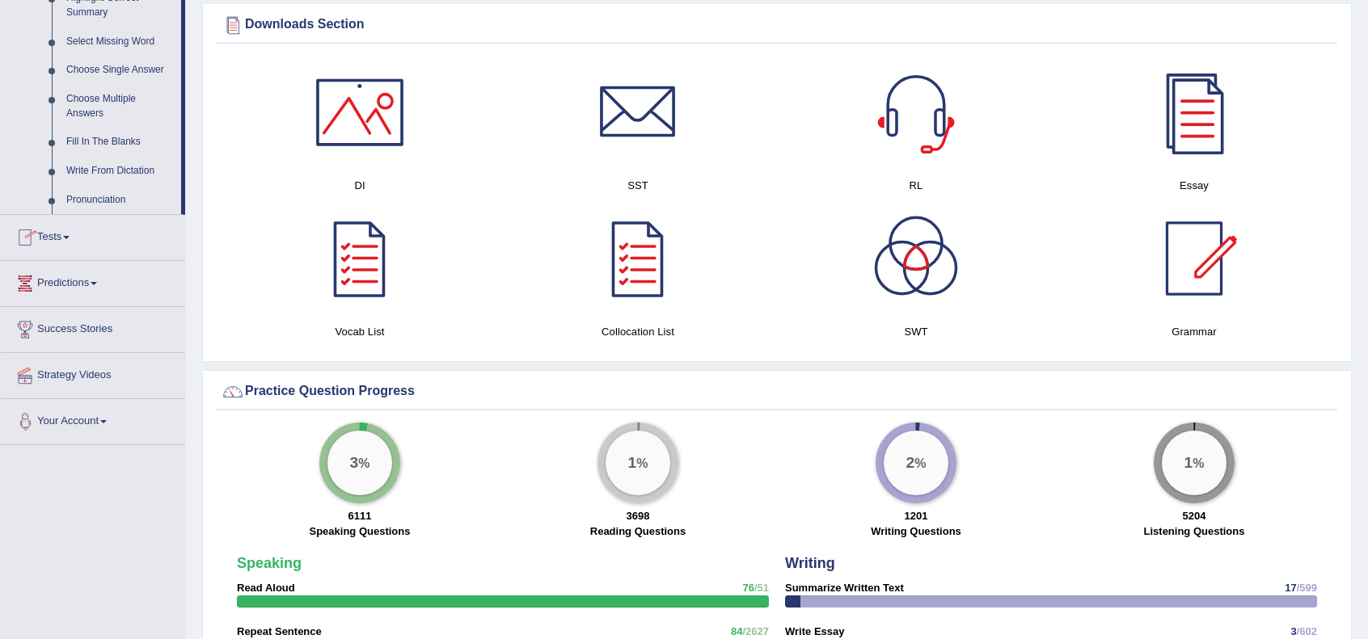
scroll to position [802, 0]
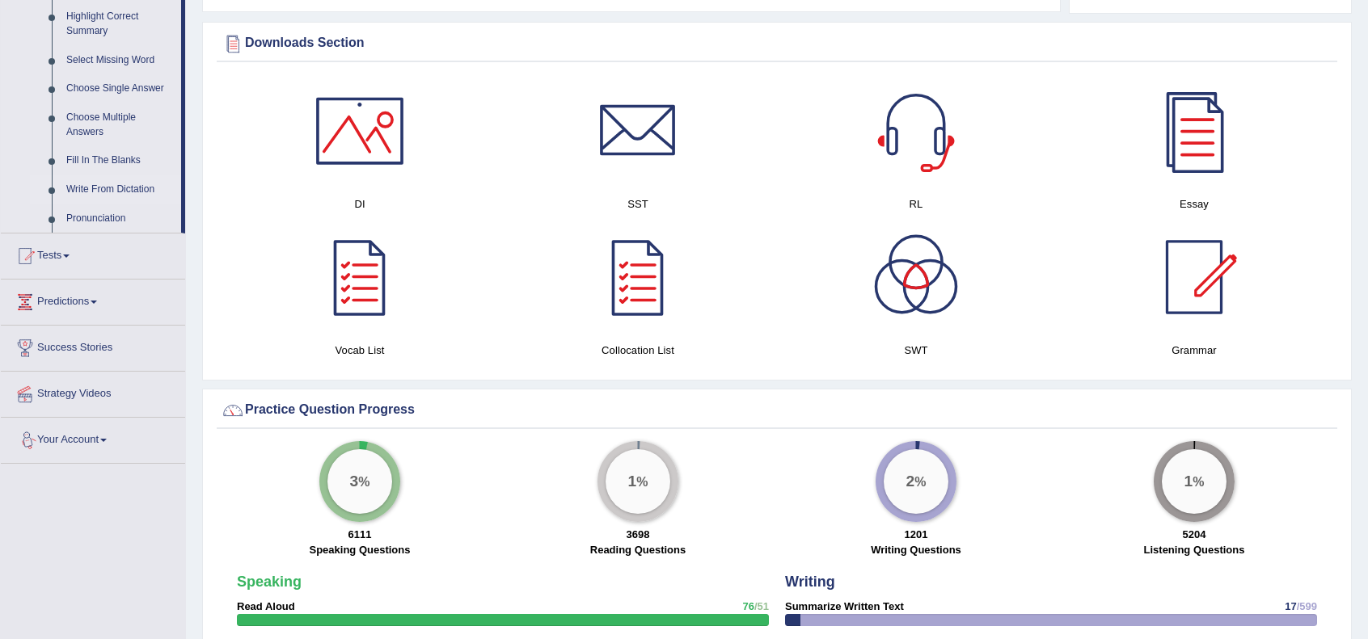
click at [116, 179] on link "Write From Dictation" at bounding box center [120, 189] width 122 height 29
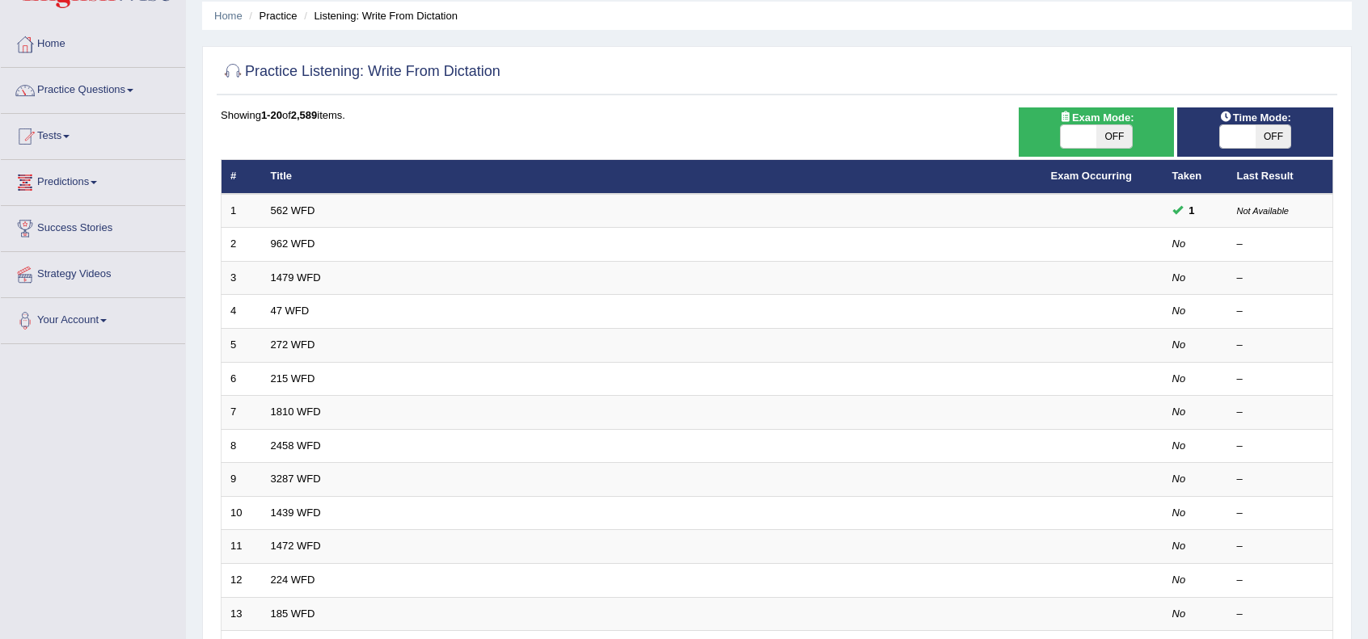
scroll to position [53, 0]
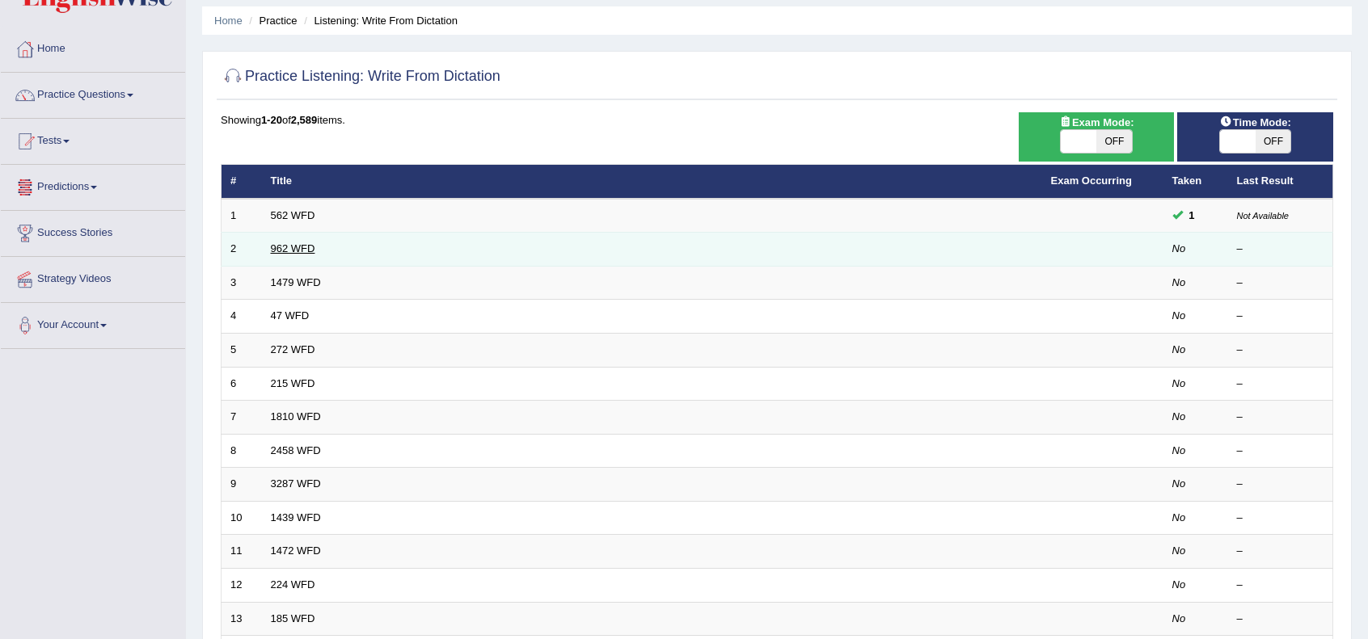
click at [275, 246] on link "962 WFD" at bounding box center [293, 248] width 44 height 12
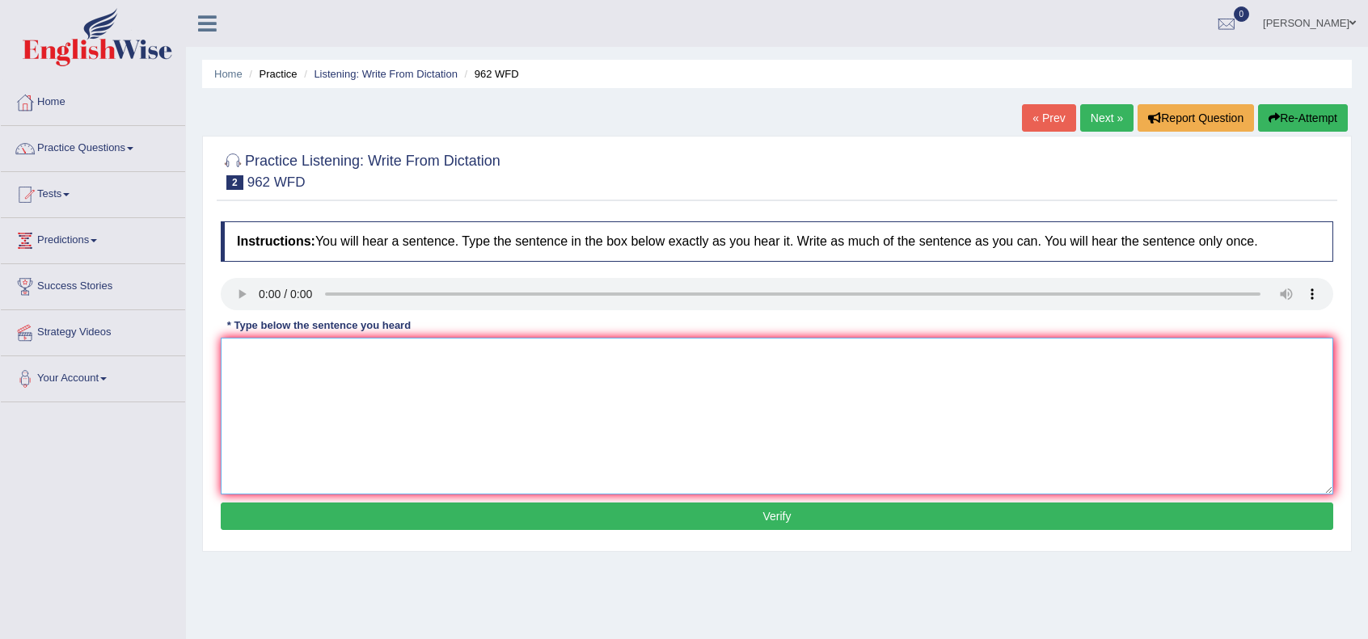
click at [268, 371] on textarea at bounding box center [777, 416] width 1112 height 157
click at [352, 356] on textarea "If you have any questions about exam please raise your hand." at bounding box center [777, 416] width 1112 height 157
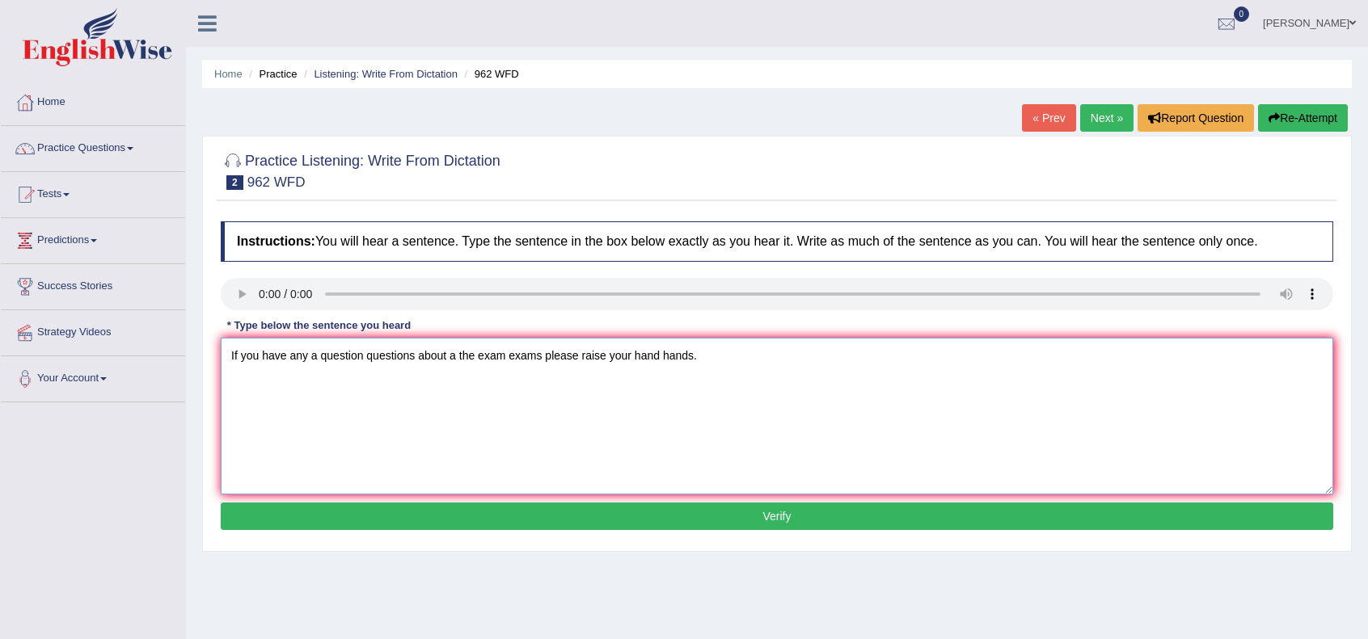
type textarea "If you have any a question questions about a the exam exams please raise your h…"
click at [682, 519] on button "Verify" at bounding box center [777, 516] width 1112 height 27
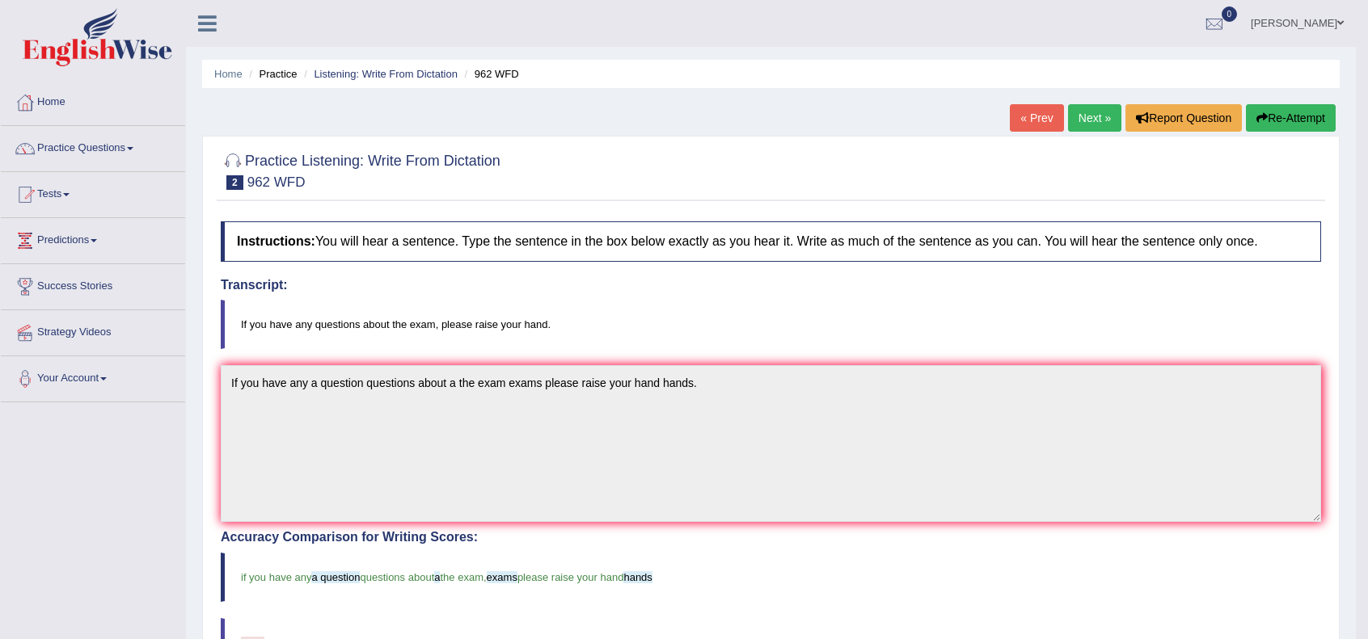
click at [1082, 119] on link "Next »" at bounding box center [1094, 117] width 53 height 27
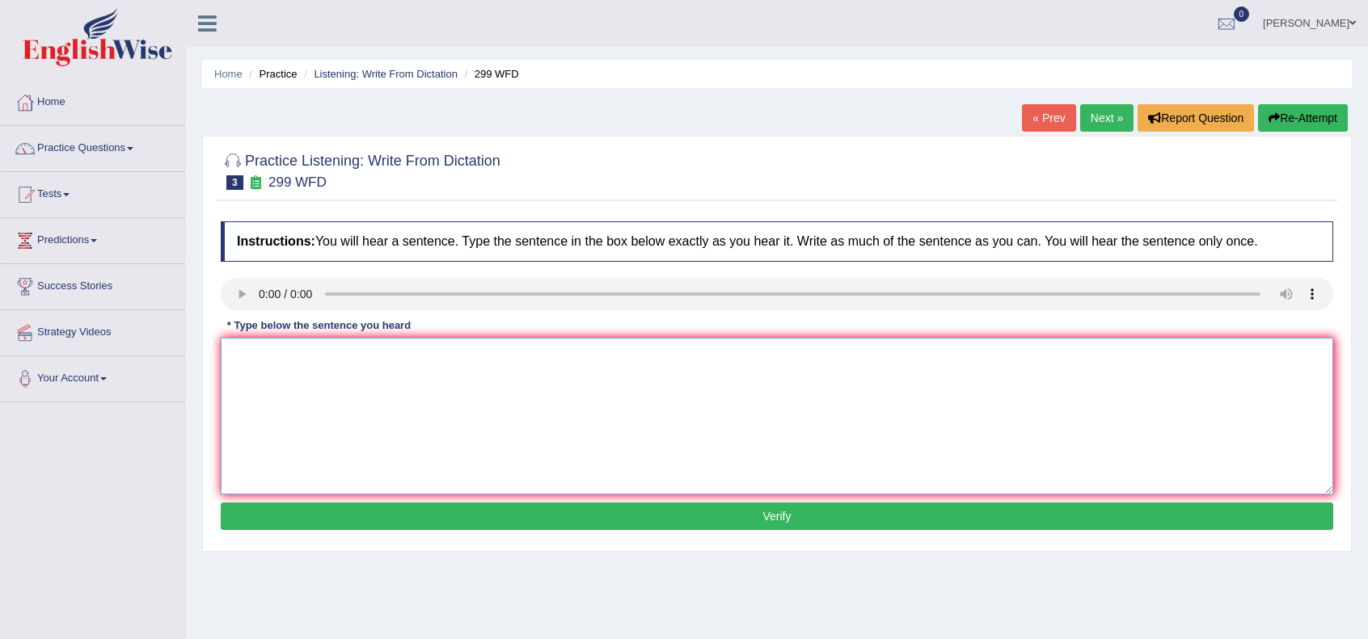
click at [265, 389] on textarea at bounding box center [777, 416] width 1112 height 157
click at [270, 357] on textarea "Student representative will be visiting student classroom with voting form." at bounding box center [777, 416] width 1112 height 157
click at [394, 356] on textarea "Student Student's representative will be visiting student classroom with voting…" at bounding box center [777, 416] width 1112 height 157
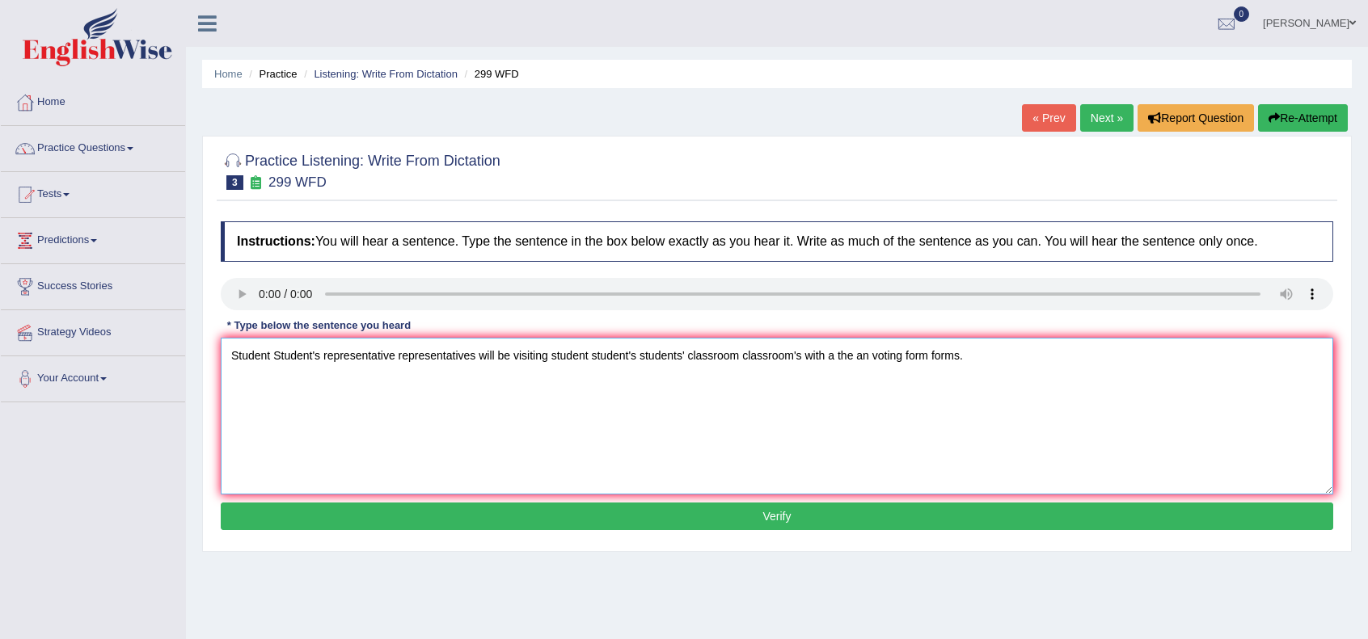
type textarea "Student Student's representative representatives will be visiting student stude…"
click at [530, 513] on button "Verify" at bounding box center [777, 516] width 1112 height 27
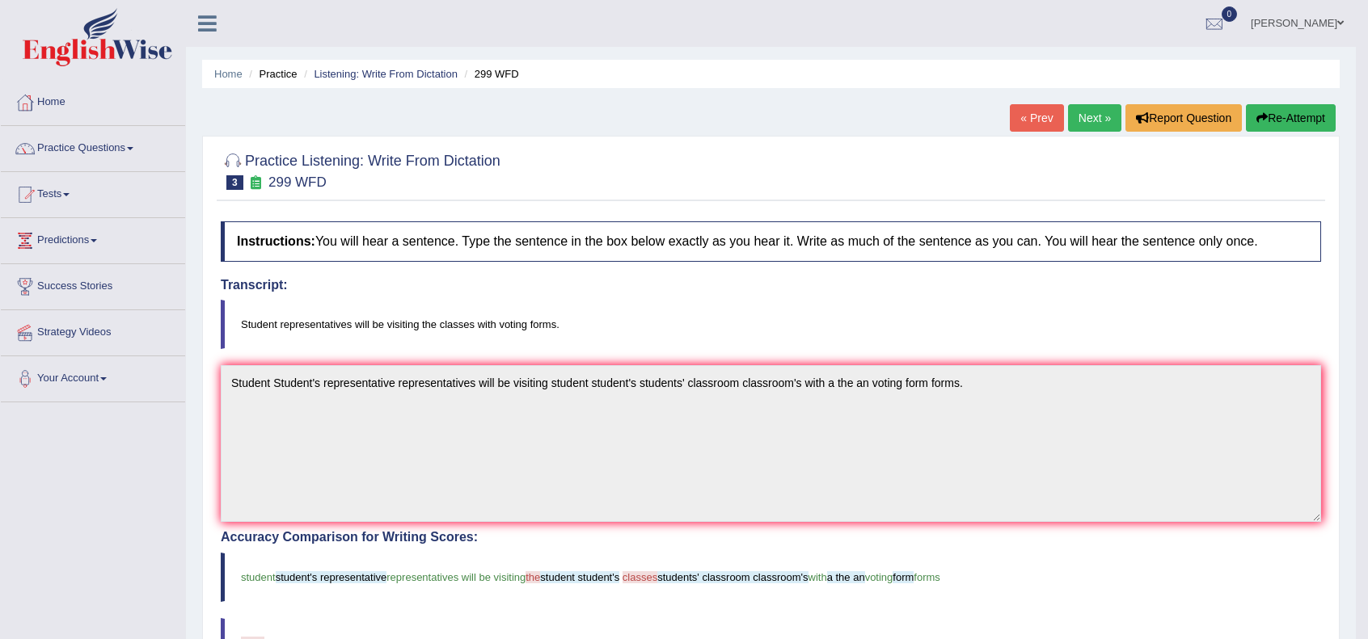
click at [1086, 108] on link "Next »" at bounding box center [1094, 117] width 53 height 27
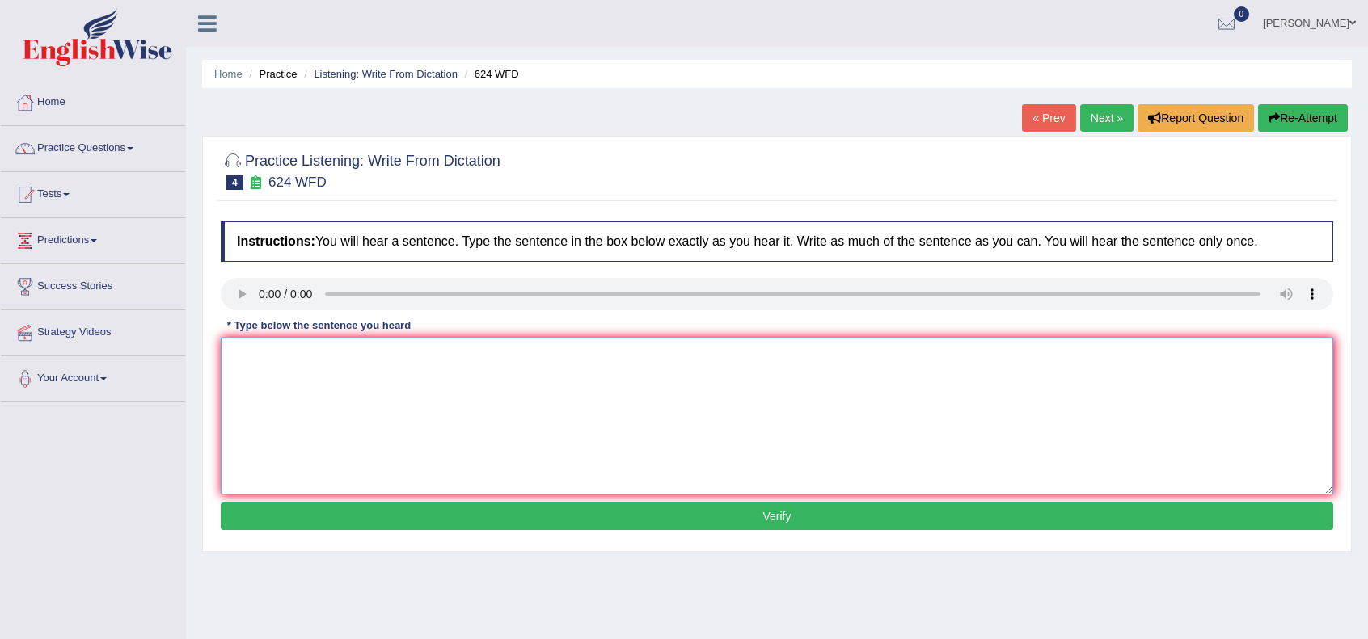
click at [280, 384] on textarea at bounding box center [777, 416] width 1112 height 157
click at [367, 362] on textarea "Our courses will help us to in criticla thinking and independent learning skill…" at bounding box center [777, 416] width 1112 height 157
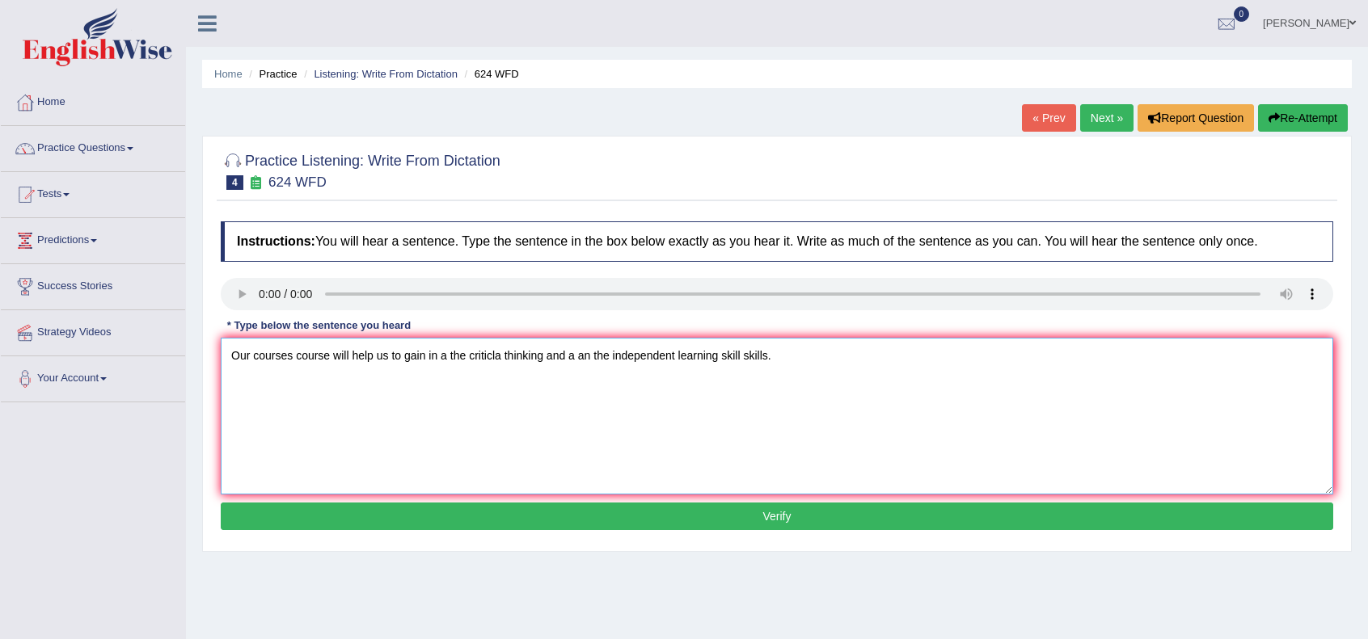
click at [504, 356] on textarea "Our courses course will help us to gain in a the criticla thinking and a an the…" at bounding box center [777, 416] width 1112 height 157
type textarea "Our courses course will help us to gain in a the critical thinking and a an the…"
click at [554, 516] on button "Verify" at bounding box center [777, 516] width 1112 height 27
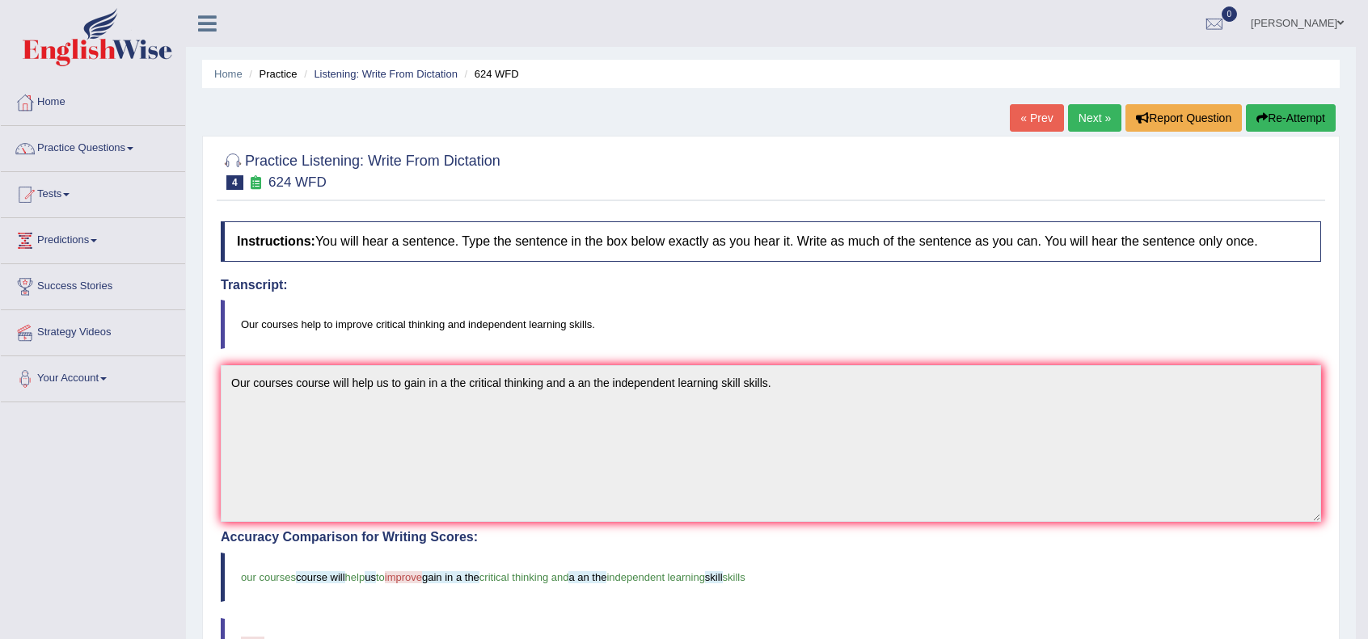
click at [1081, 125] on link "Next »" at bounding box center [1094, 117] width 53 height 27
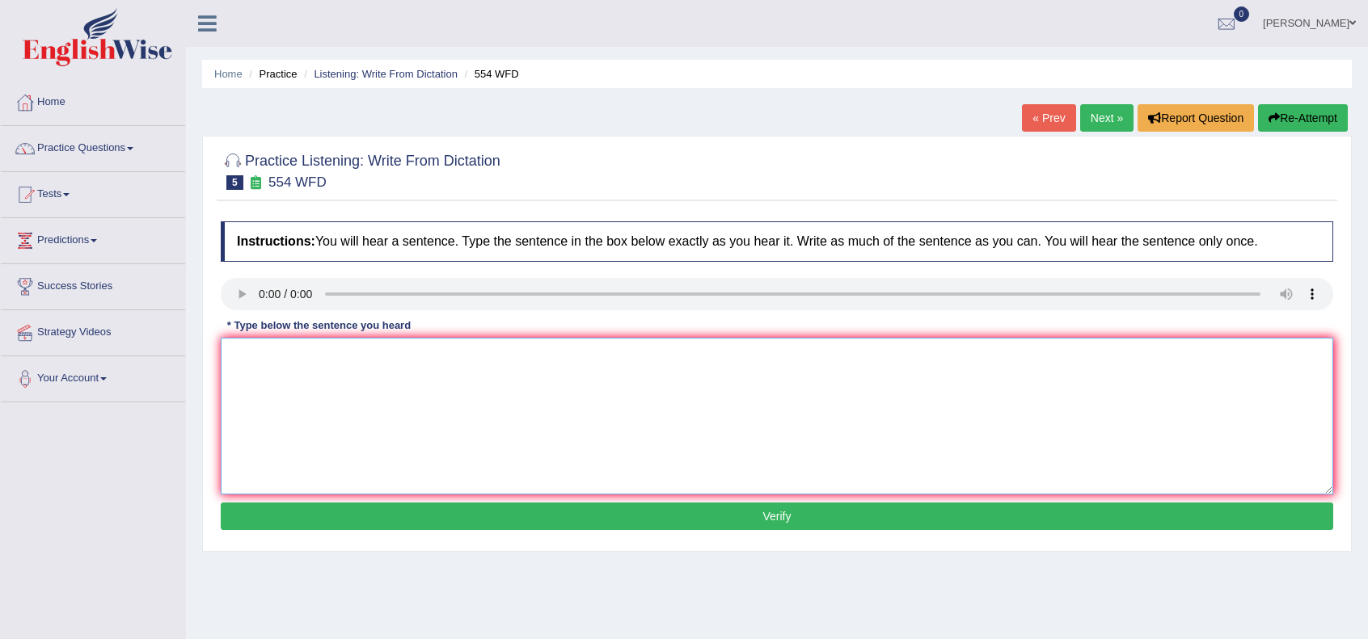
click at [569, 389] on textarea at bounding box center [777, 416] width 1112 height 157
click at [278, 391] on textarea at bounding box center [777, 416] width 1112 height 157
type textarea "We are able to work in a team."
click at [458, 517] on button "Verify" at bounding box center [777, 516] width 1112 height 27
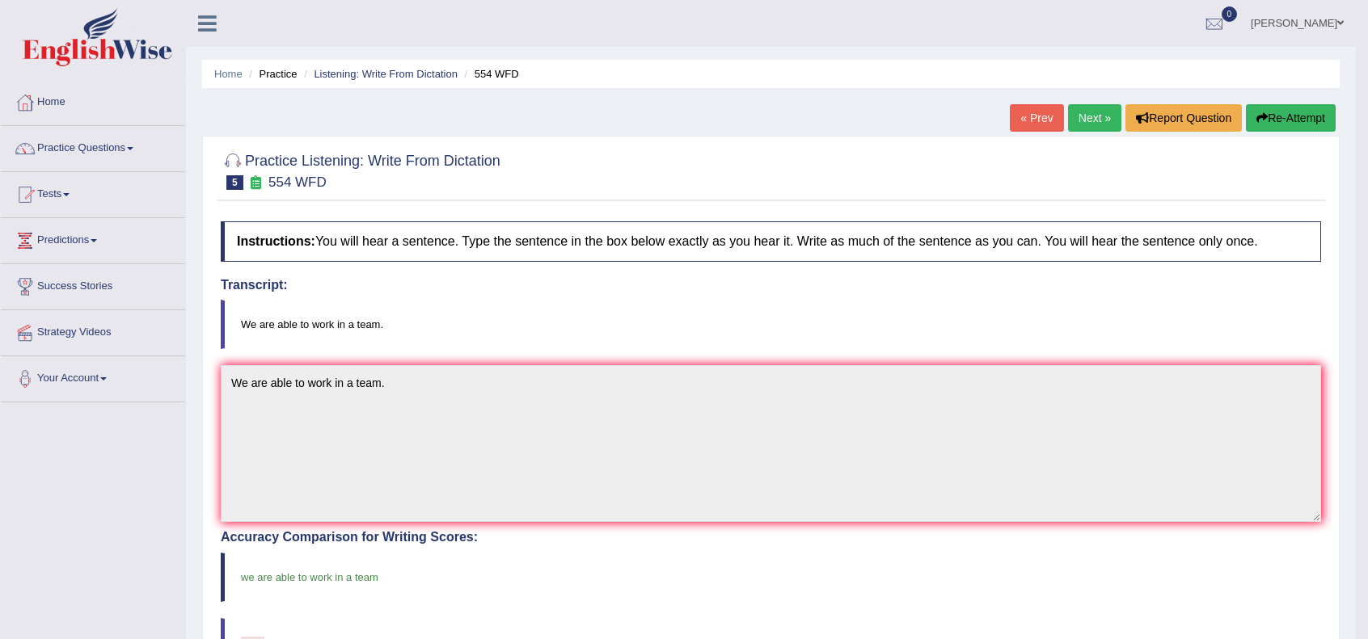
click at [1102, 116] on link "Next »" at bounding box center [1094, 117] width 53 height 27
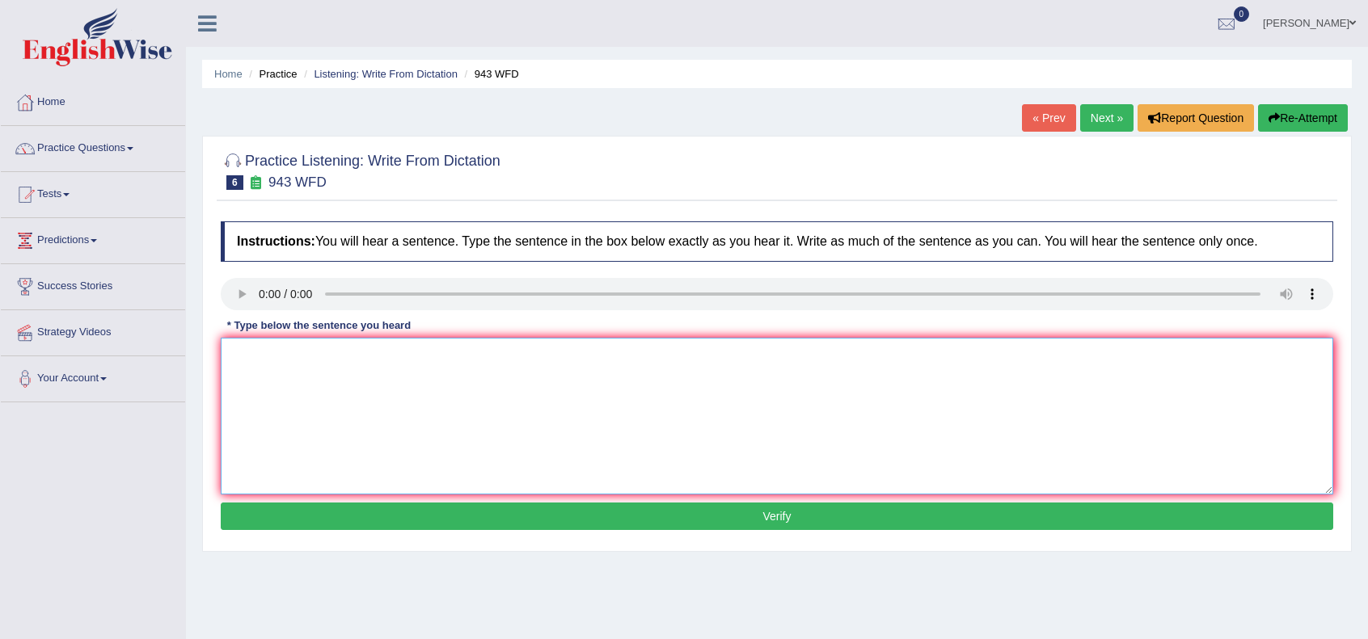
click at [285, 383] on textarea at bounding box center [777, 416] width 1112 height 157
type textarea "f"
click at [230, 356] on textarea "farming method across the world has greatly developed recently." at bounding box center [777, 416] width 1112 height 157
click at [424, 362] on textarea "Farming method across the world has greatly developed recently." at bounding box center [777, 416] width 1112 height 157
type textarea "Farming method across the world has have greatly developed recently."
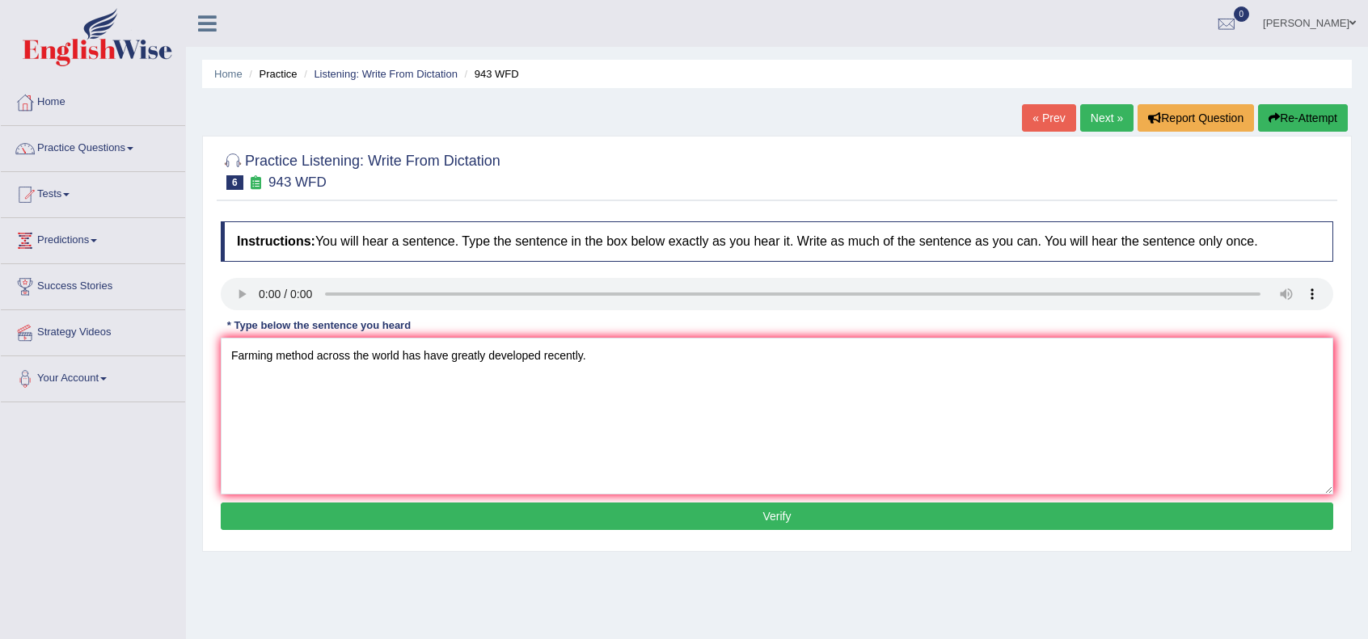
click at [487, 516] on button "Verify" at bounding box center [777, 516] width 1112 height 27
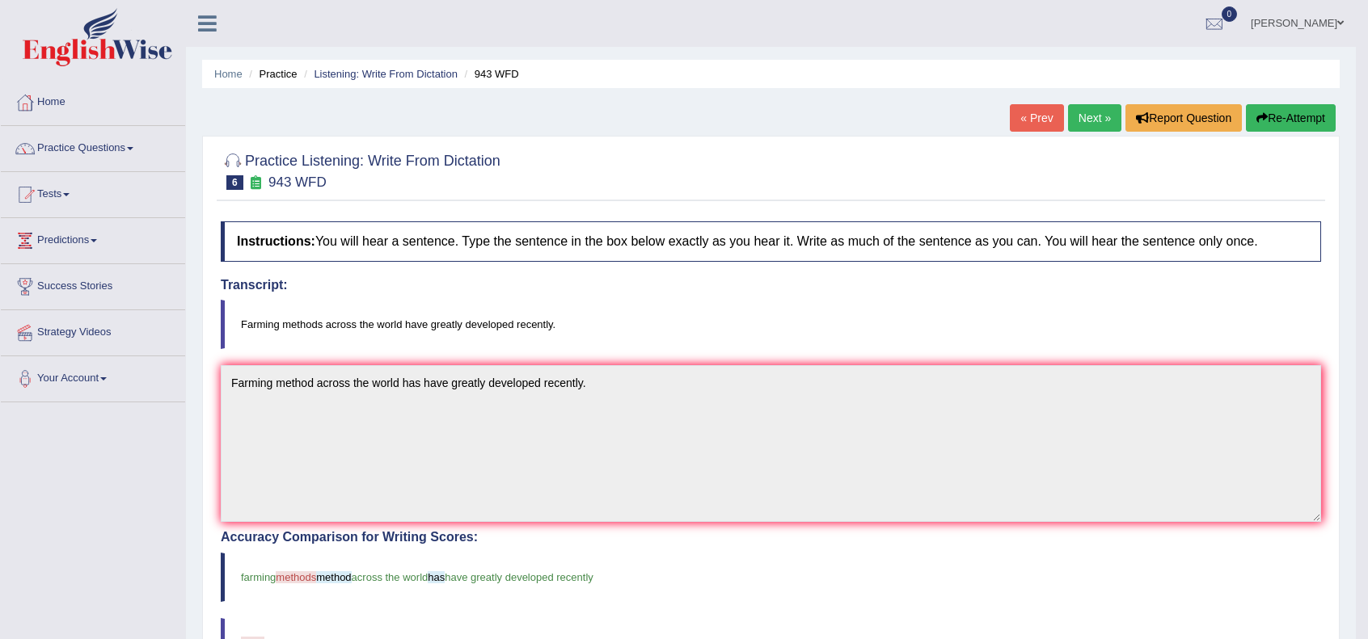
click at [1077, 116] on link "Next »" at bounding box center [1094, 117] width 53 height 27
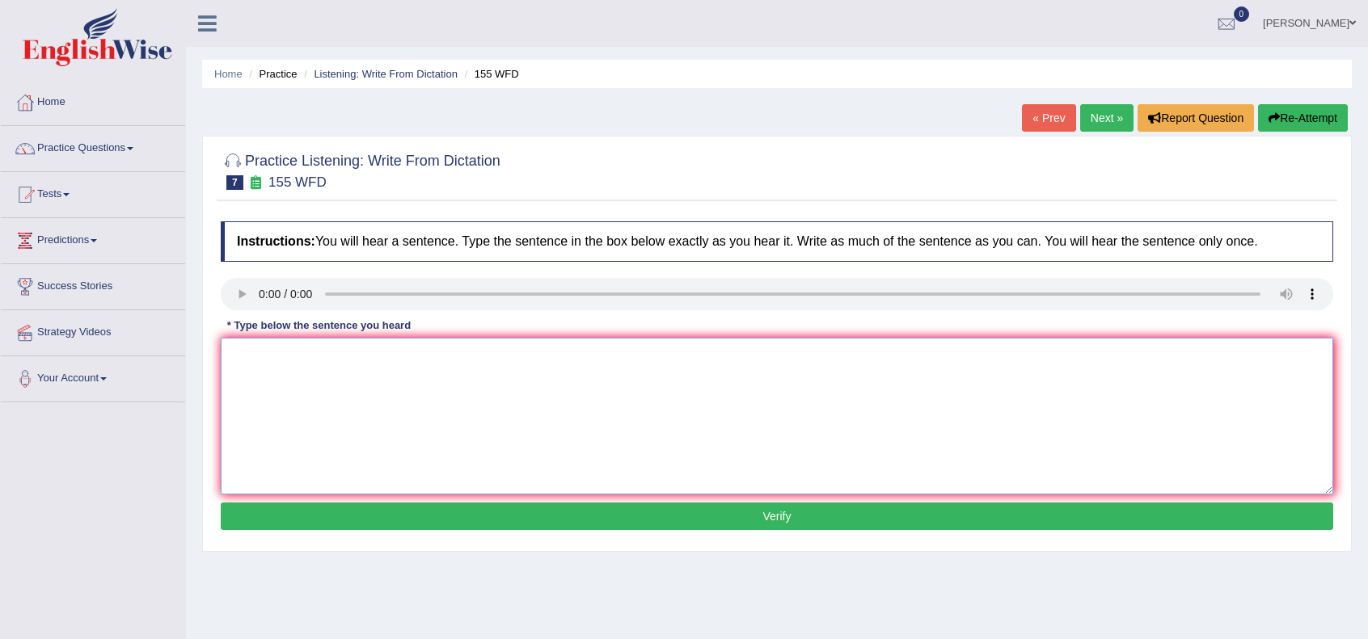
click at [263, 380] on textarea at bounding box center [777, 416] width 1112 height 157
click at [302, 355] on textarea "Important data from the details are missing from the summary." at bounding box center [777, 416] width 1112 height 157
type textarea "Important data datas from a the in the detail details are missing from the a su…"
click at [512, 508] on button "Verify" at bounding box center [777, 516] width 1112 height 27
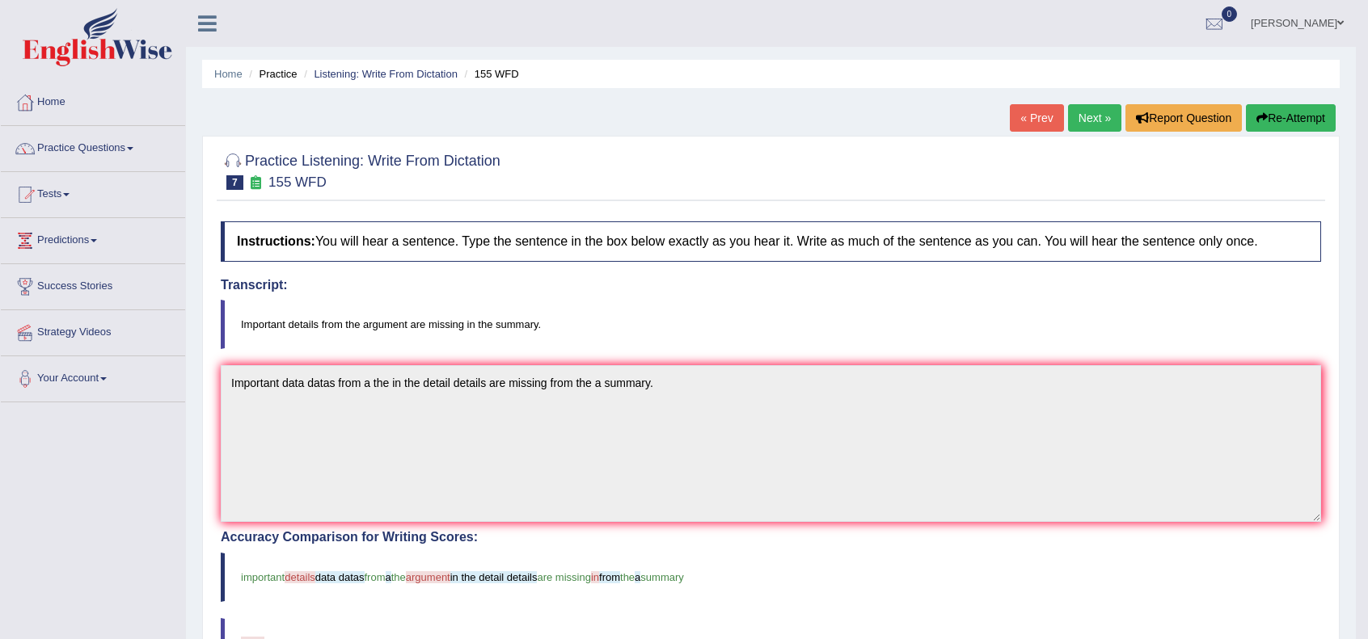
click at [1091, 123] on link "Next »" at bounding box center [1094, 117] width 53 height 27
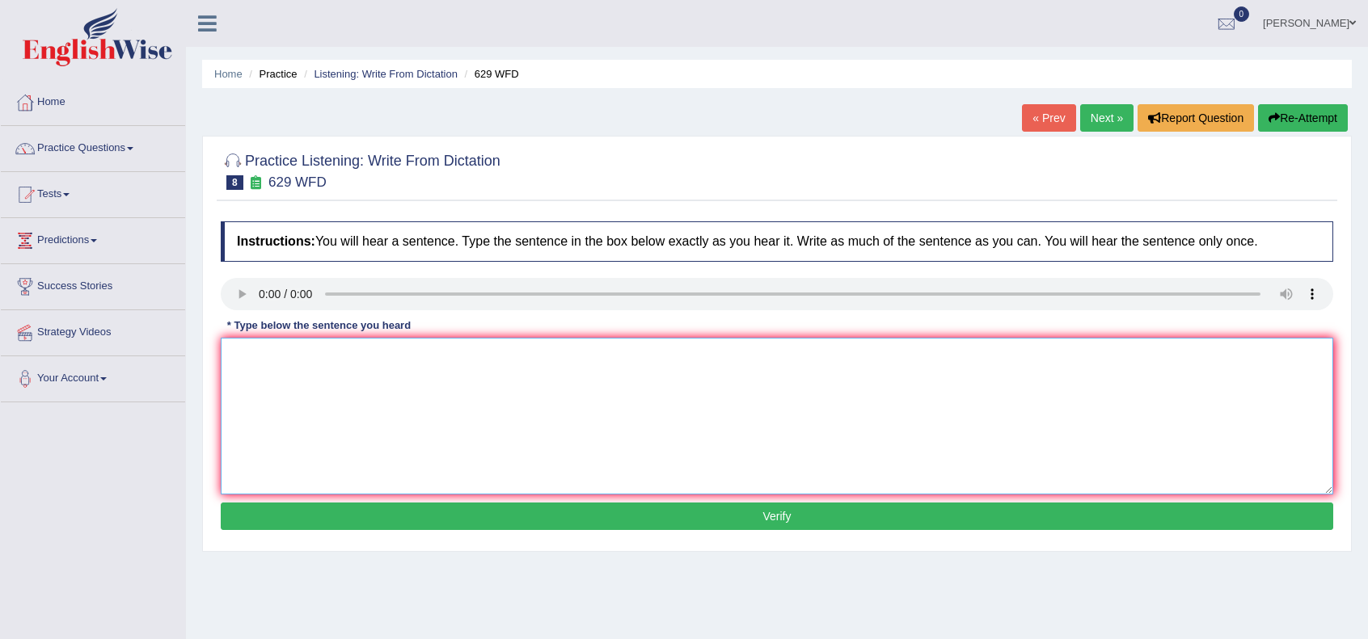
click at [267, 382] on textarea at bounding box center [777, 416] width 1112 height 157
click at [333, 353] on textarea "Please provide your report a to support these arguments." at bounding box center [777, 416] width 1112 height 157
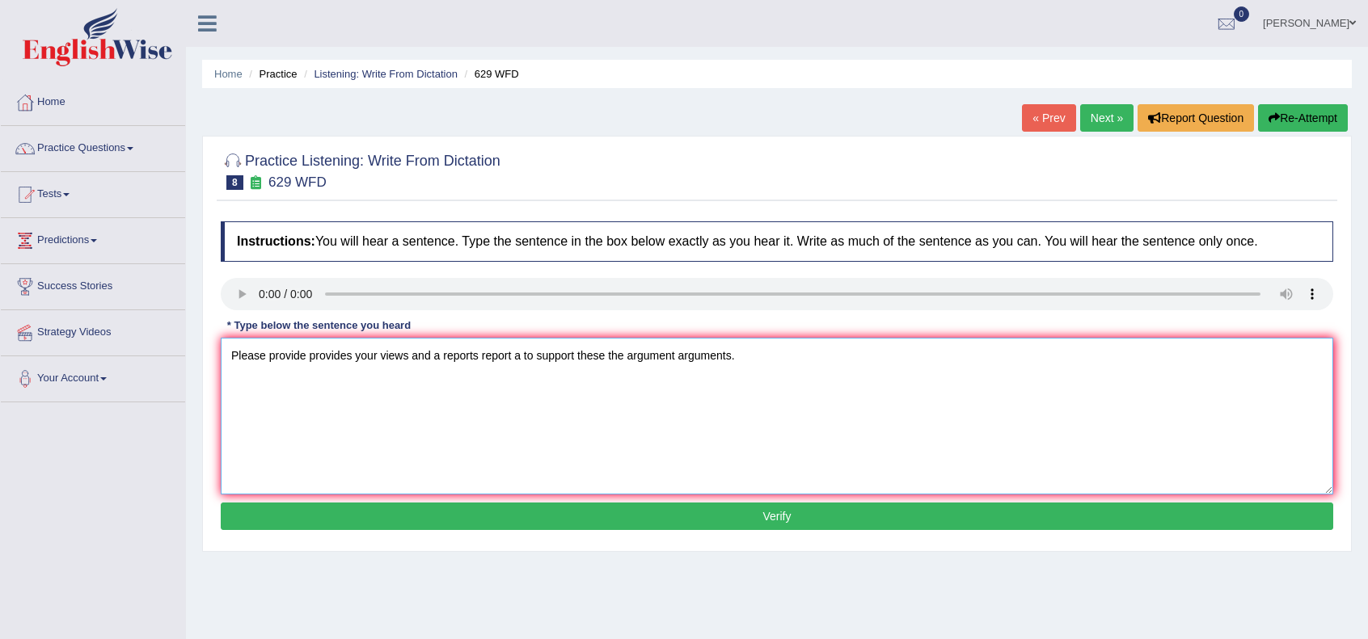
type textarea "Please provide provides your views and a reports report a to support these the …"
click at [470, 518] on button "Verify" at bounding box center [777, 516] width 1112 height 27
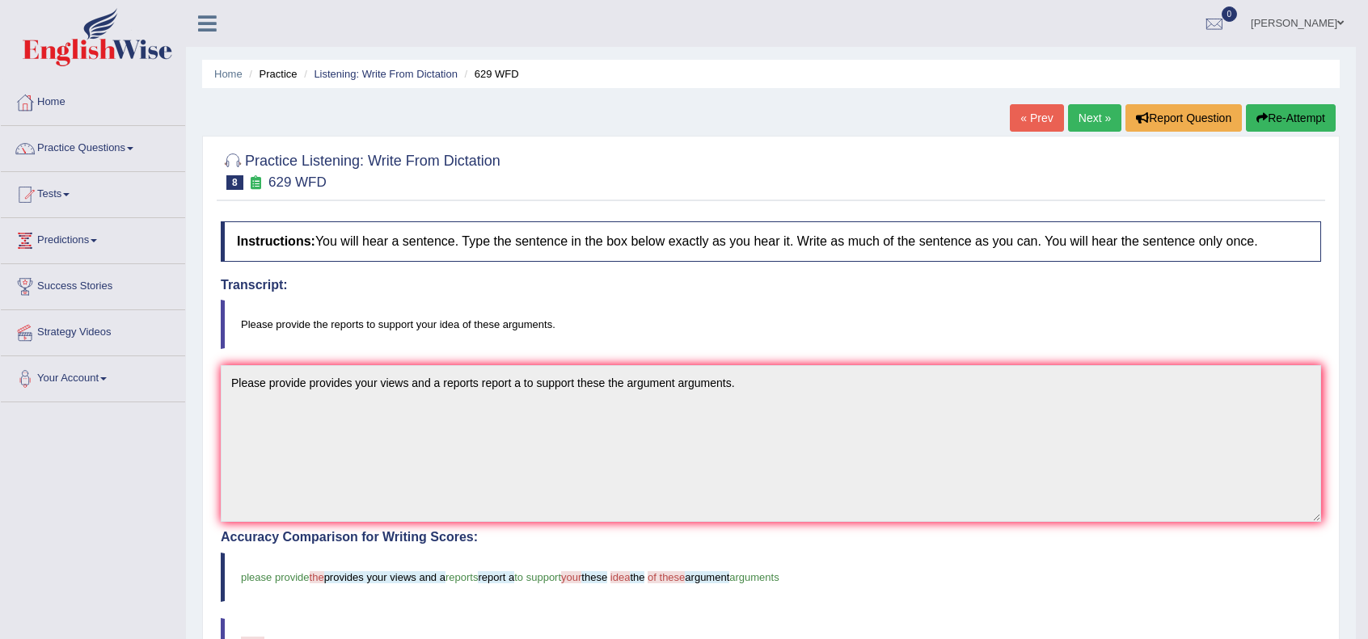
click at [1078, 116] on link "Next »" at bounding box center [1094, 117] width 53 height 27
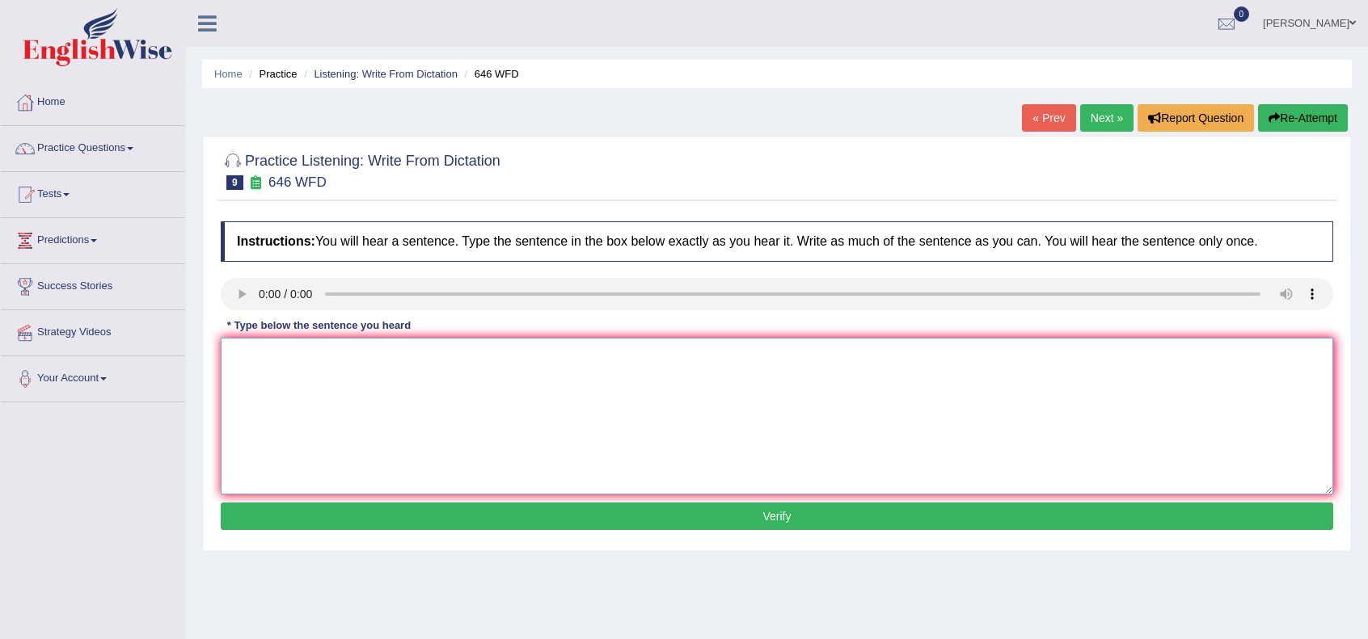
click at [261, 344] on textarea at bounding box center [777, 416] width 1112 height 157
click at [402, 358] on textarea "The industrial revolution in [GEOGRAPHIC_DATA] was driven by steam technology." at bounding box center [777, 416] width 1112 height 157
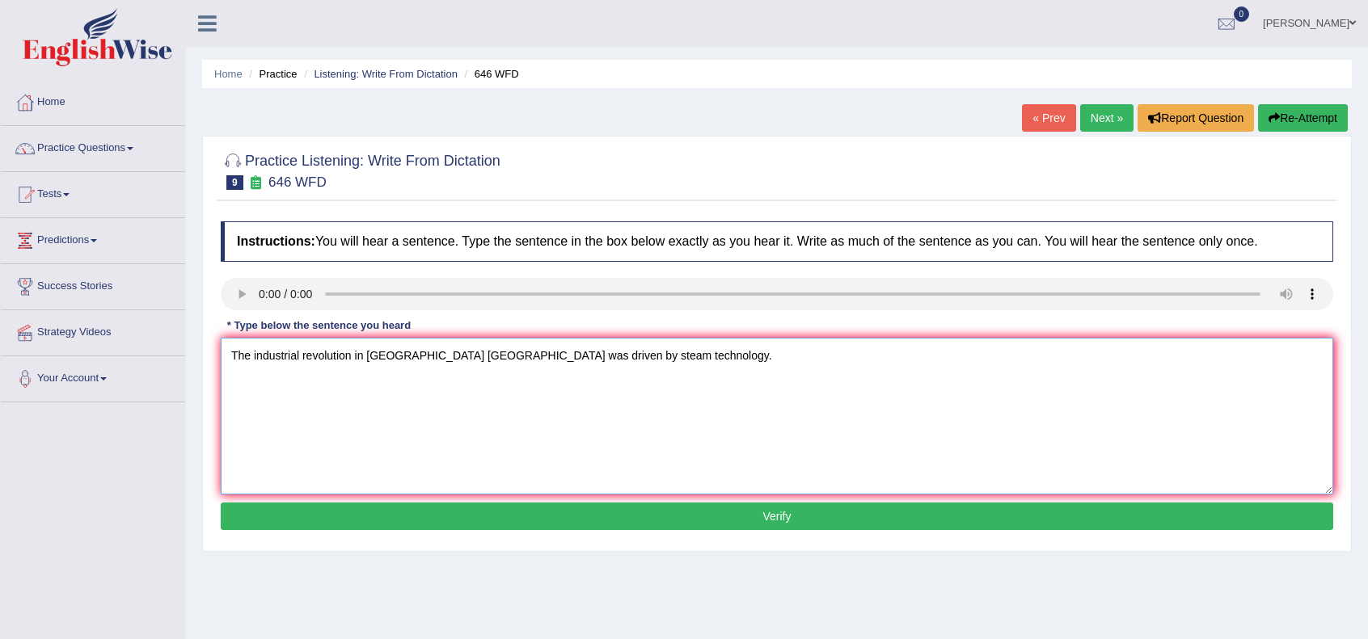
click at [519, 361] on textarea "The industrial revolution in [GEOGRAPHIC_DATA] [GEOGRAPHIC_DATA] was driven by …" at bounding box center [777, 416] width 1112 height 157
type textarea "The industrial revolution in [GEOGRAPHIC_DATA] europe was driven by a the steam…"
click at [592, 509] on button "Verify" at bounding box center [777, 516] width 1112 height 27
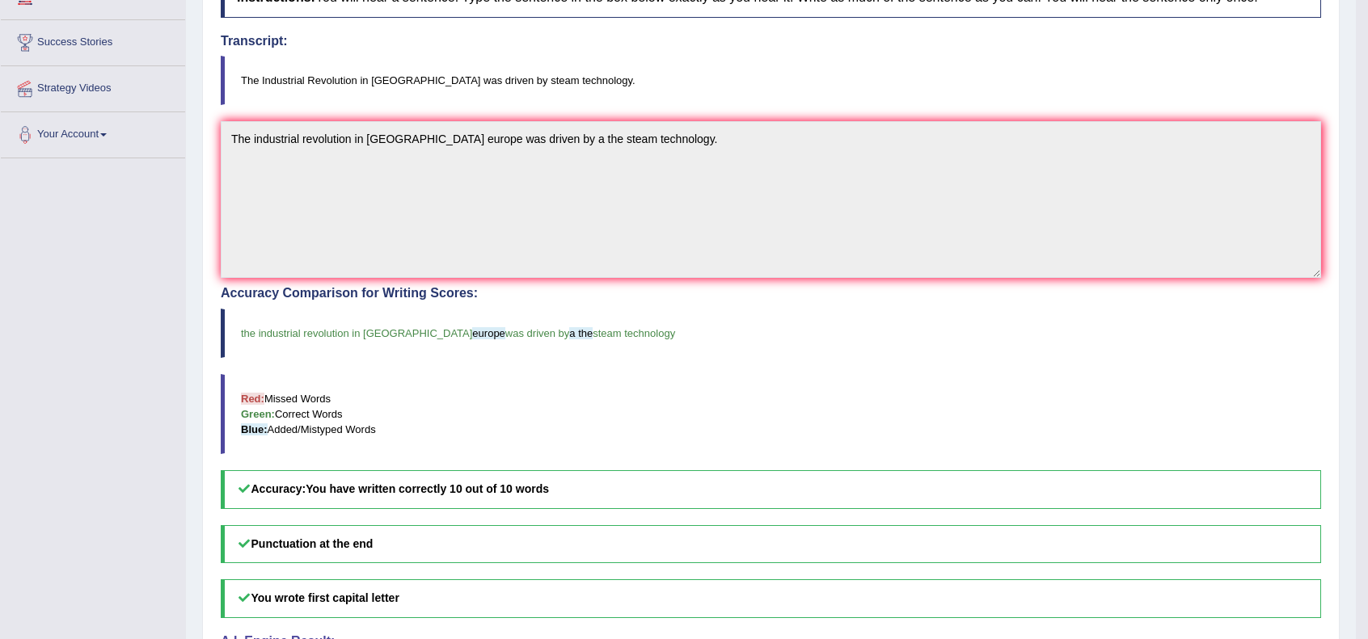
scroll to position [247, 0]
